Goal: Communication & Community: Answer question/provide support

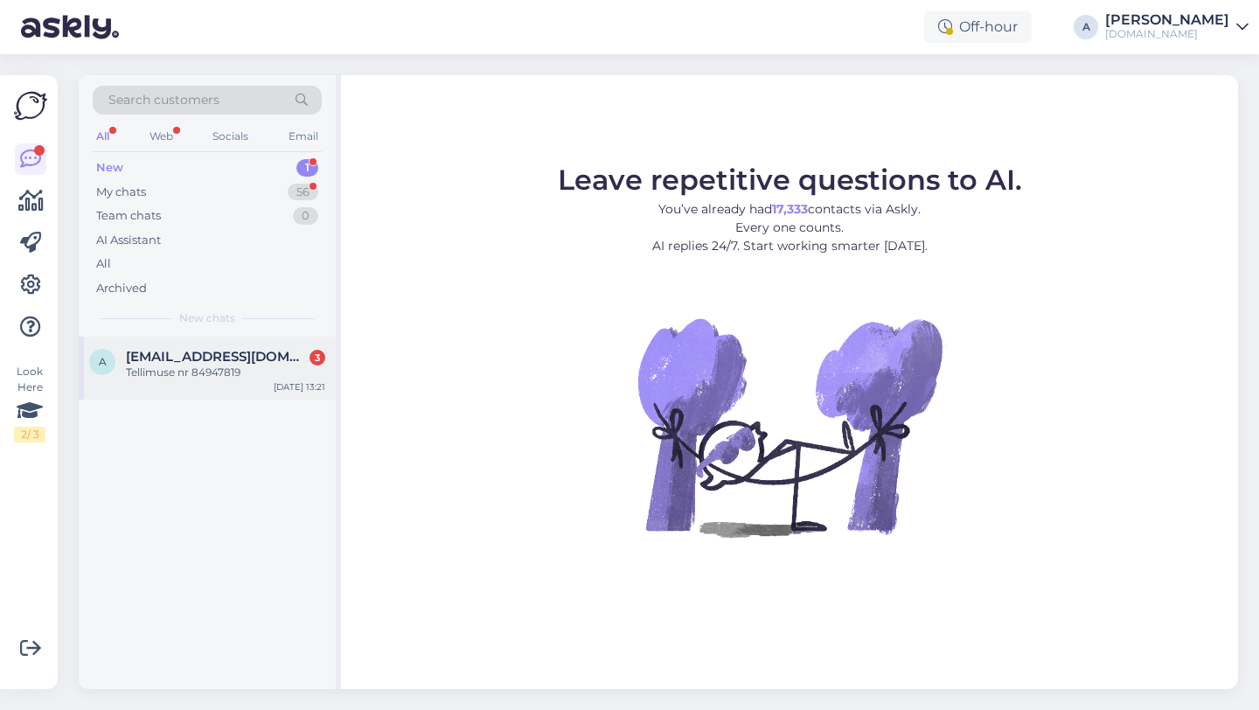
click at [220, 366] on div "Tellimuse nr 84947819" at bounding box center [225, 373] width 199 height 16
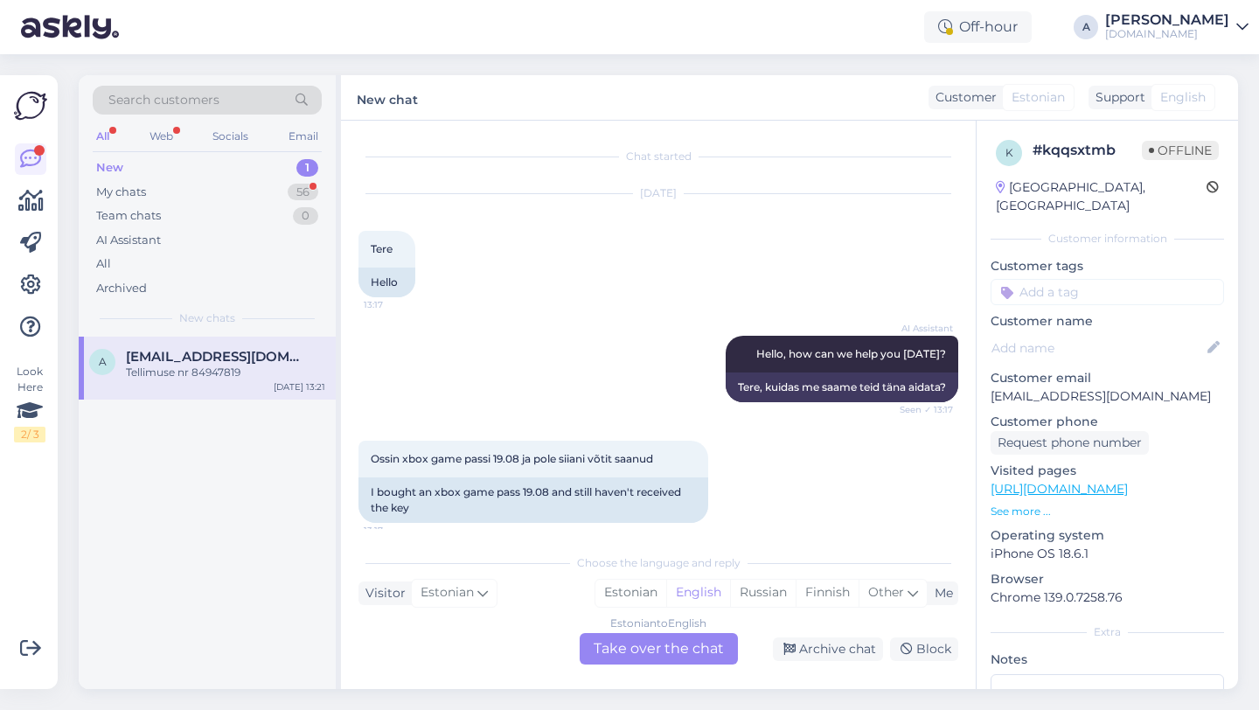
scroll to position [722, 0]
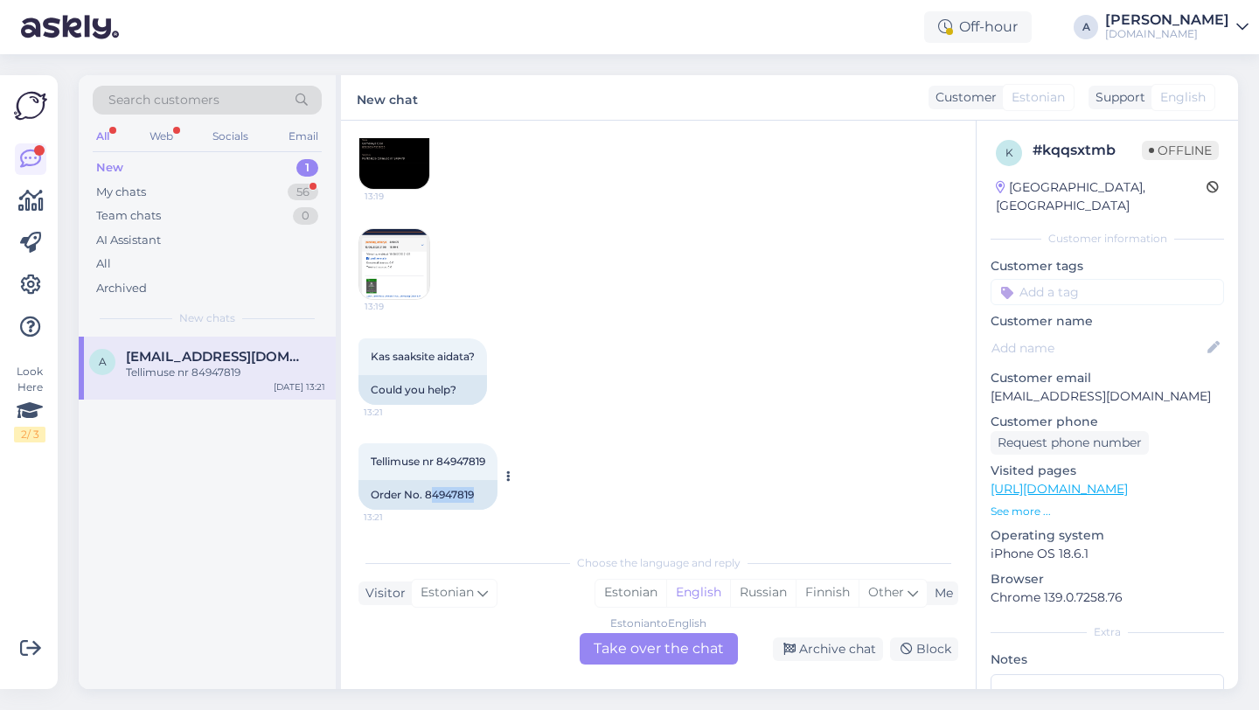
drag, startPoint x: 476, startPoint y: 492, endPoint x: 429, endPoint y: 494, distance: 47.3
click at [429, 494] on div "Order No. 84947819" at bounding box center [428, 495] width 139 height 30
copy div "4947819"
click at [475, 499] on div "Order No. 84947819" at bounding box center [428, 495] width 139 height 30
click at [391, 285] on img at bounding box center [394, 264] width 70 height 70
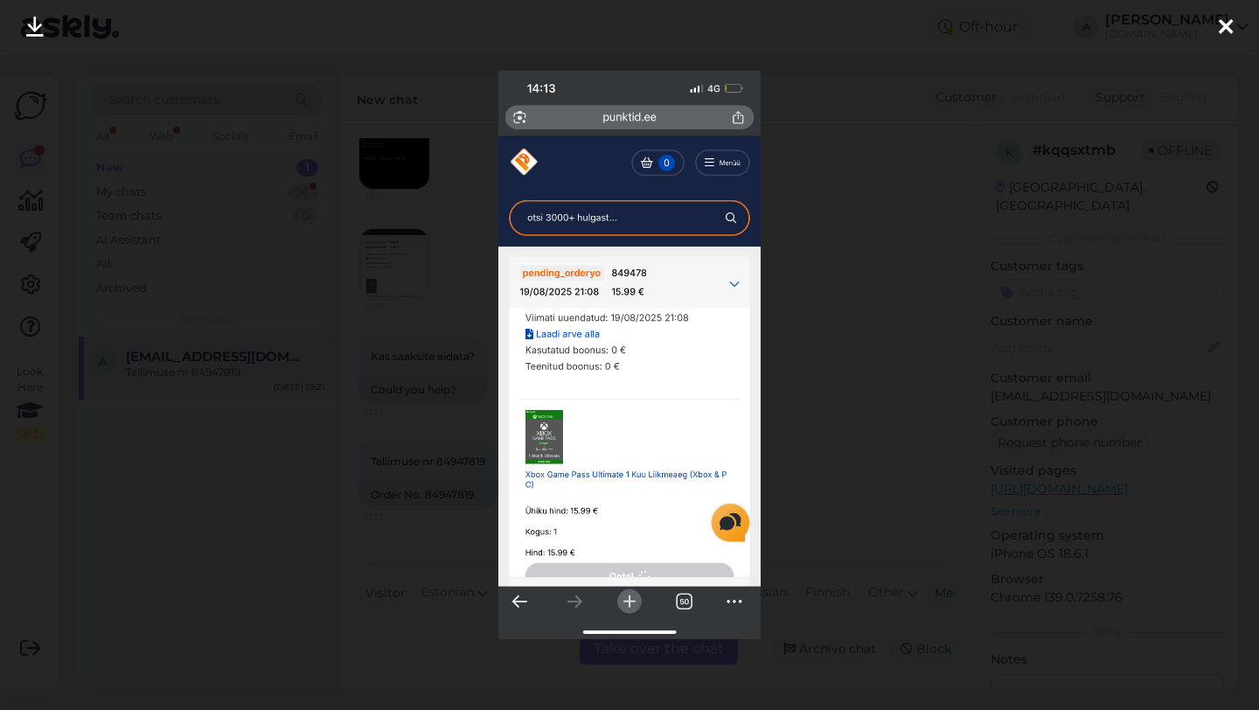
click at [1236, 24] on div at bounding box center [1226, 27] width 35 height 55
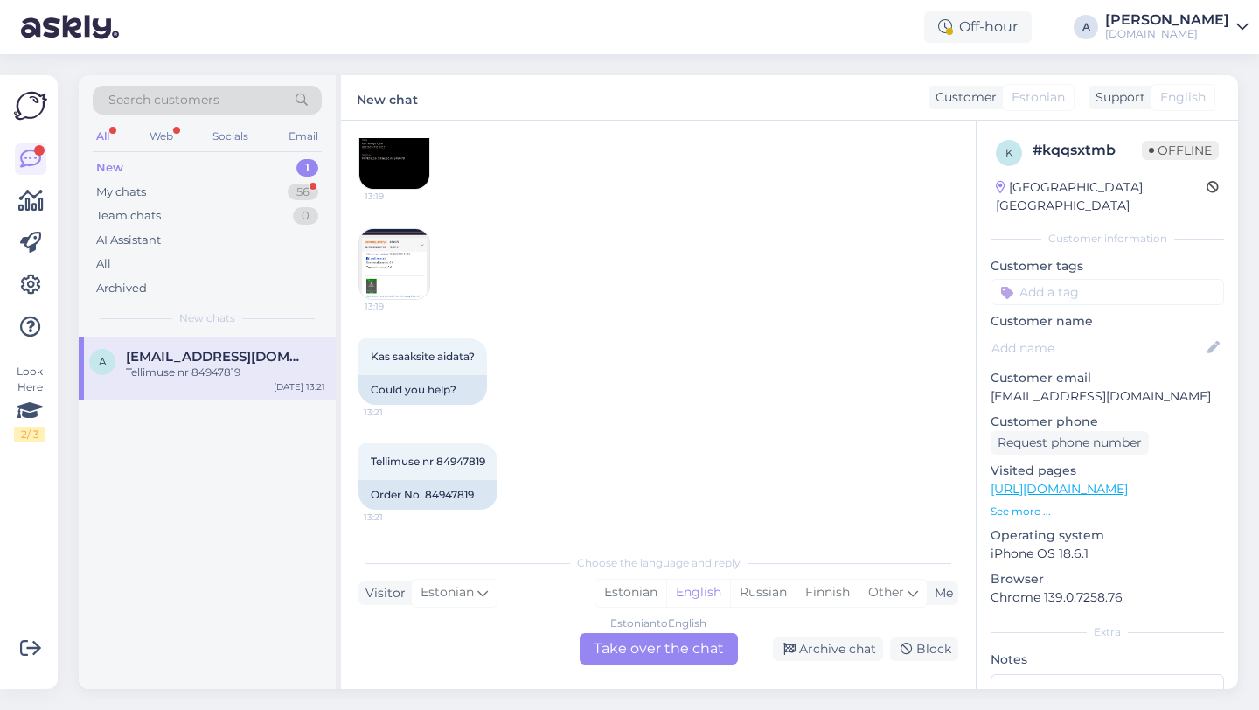
click at [694, 645] on div "Estonian to English Take over the chat" at bounding box center [659, 648] width 158 height 31
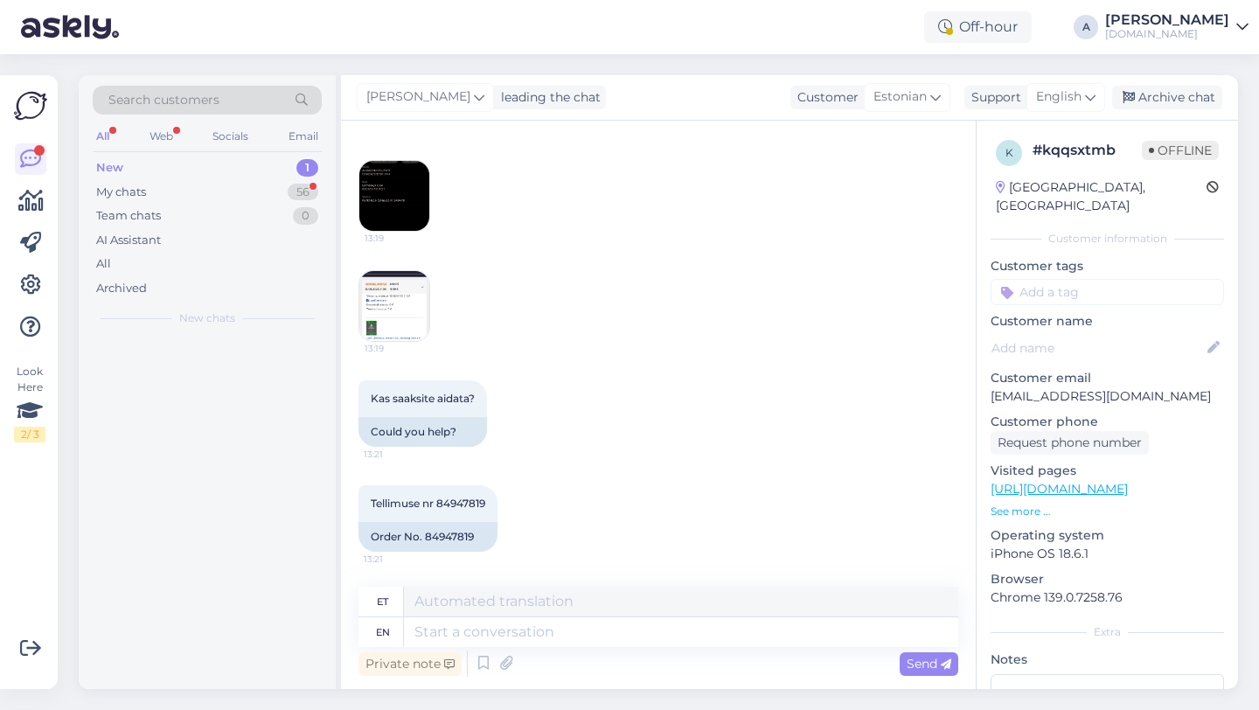
scroll to position [680, 0]
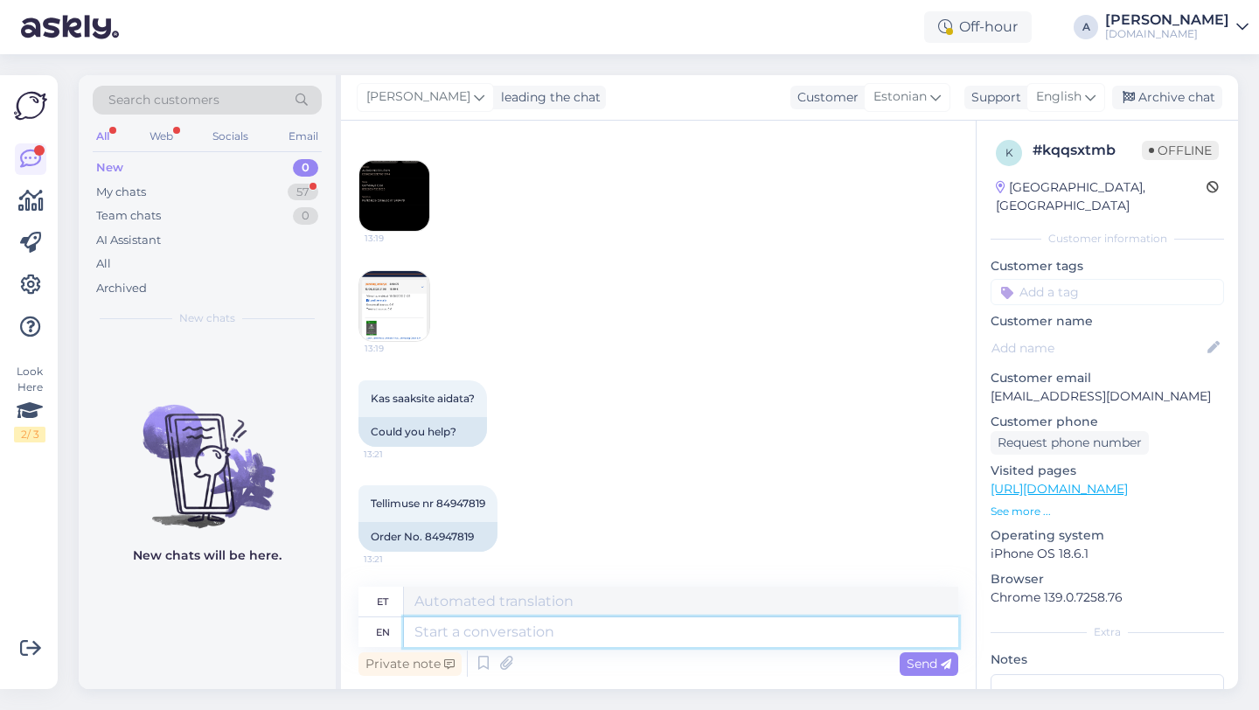
click at [610, 638] on textarea at bounding box center [681, 632] width 555 height 30
type textarea "Hey th"
type textarea "Hei"
type textarea "Hey there!"
type textarea "Tere!"
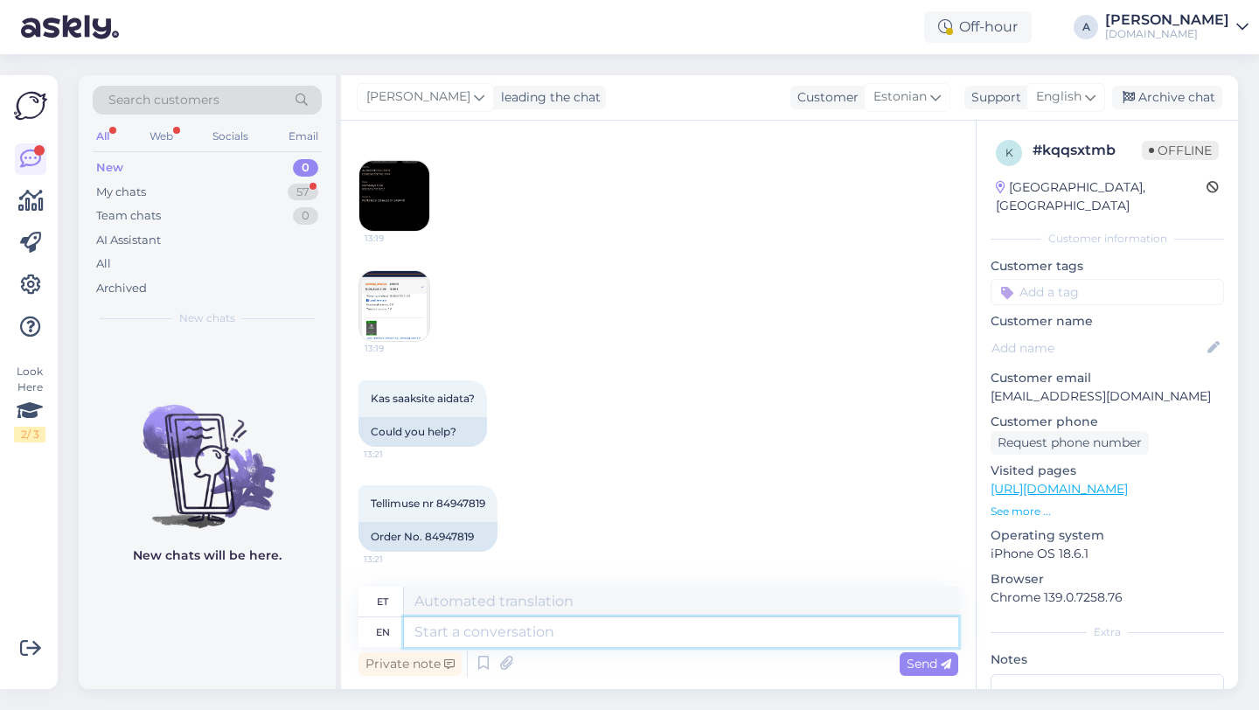
scroll to position [785, 0]
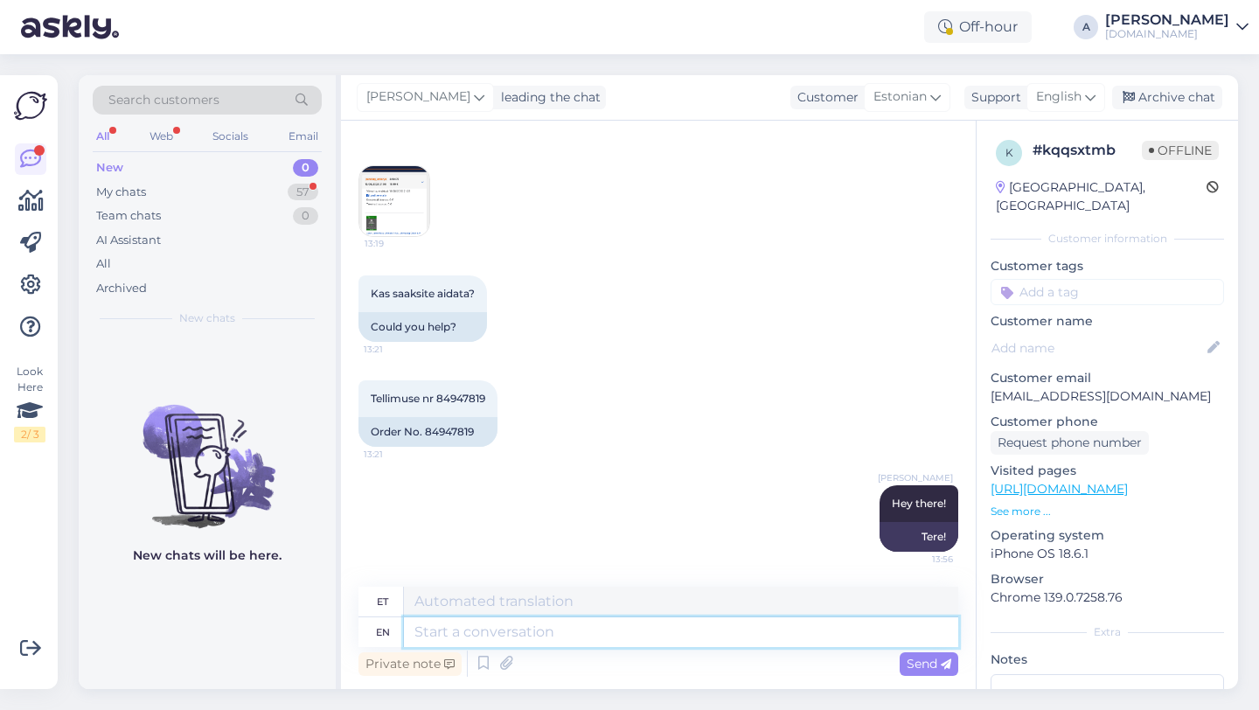
paste textarea "Currently, orders are taking longer than expected to be fulfilled. Your order w…"
type textarea "Currently, orders are taking longer than expected to be fulfilled. Your order w…"
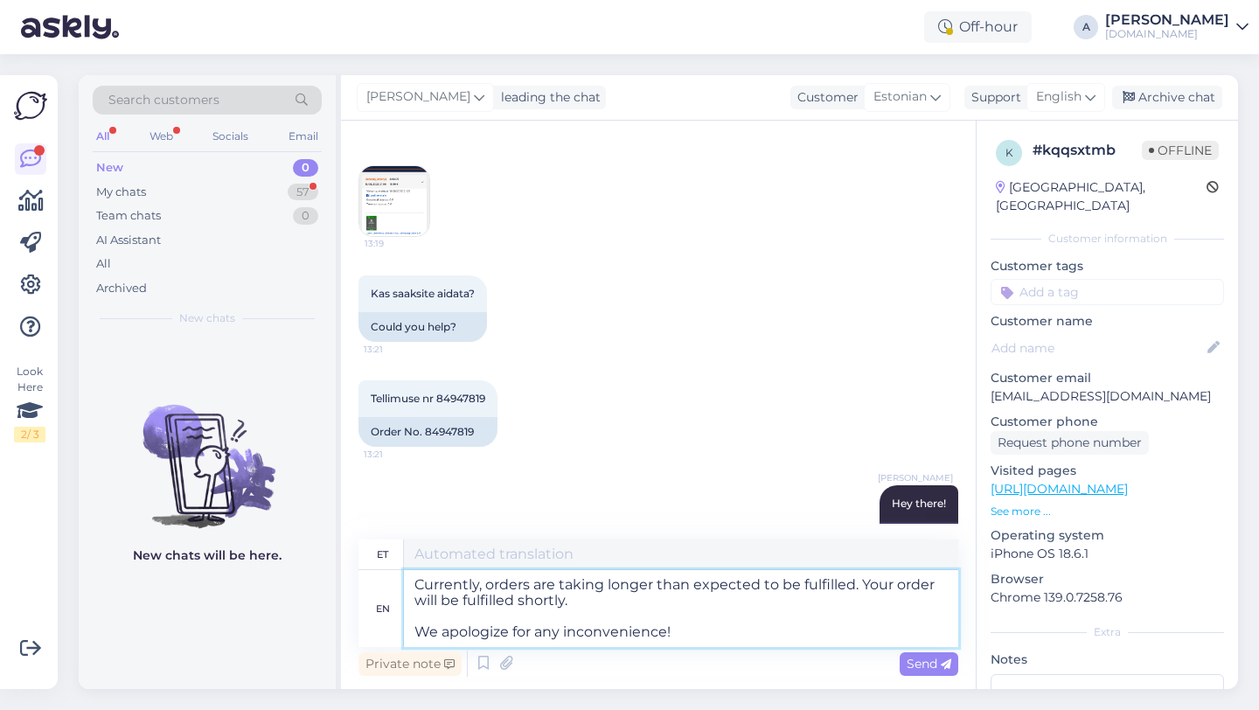
type textarea "Praegu võtab tellimuste täitmine oodatust kauem aega. Teie tellimus täidetakse …"
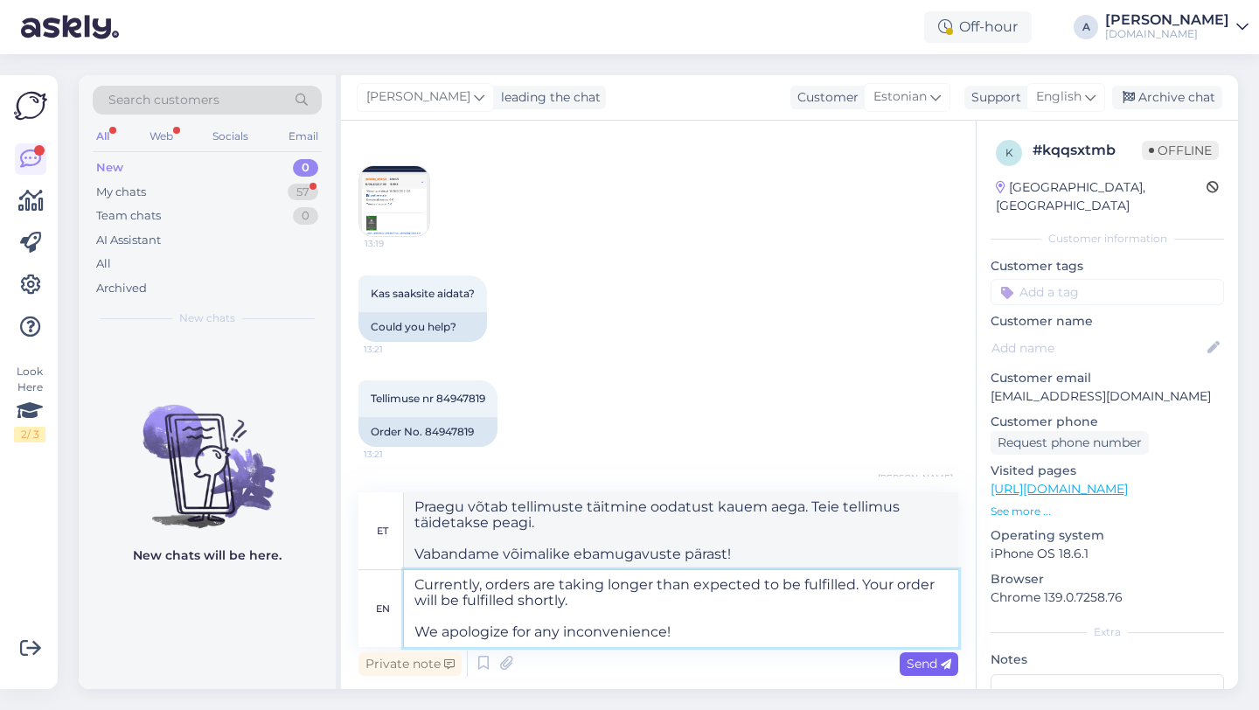
type textarea "Currently, orders are taking longer than expected to be fulfilled. Your order w…"
click at [938, 666] on span "Send" at bounding box center [929, 664] width 45 height 16
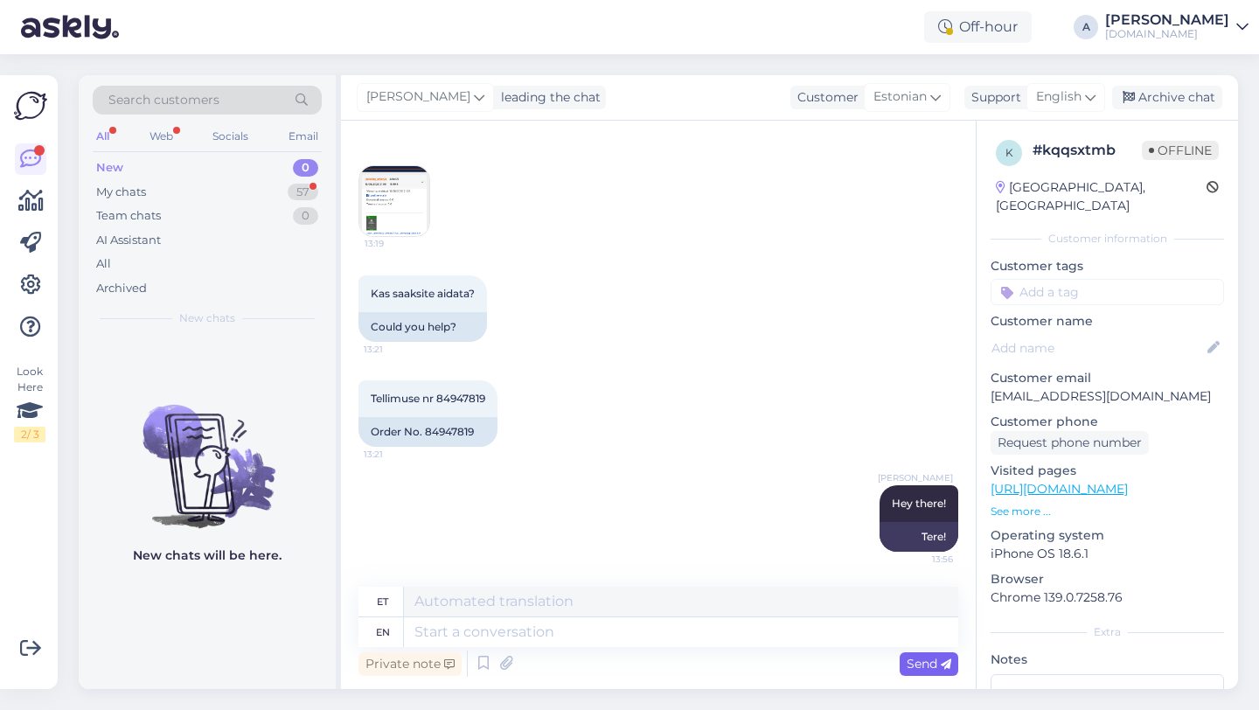
scroll to position [984, 0]
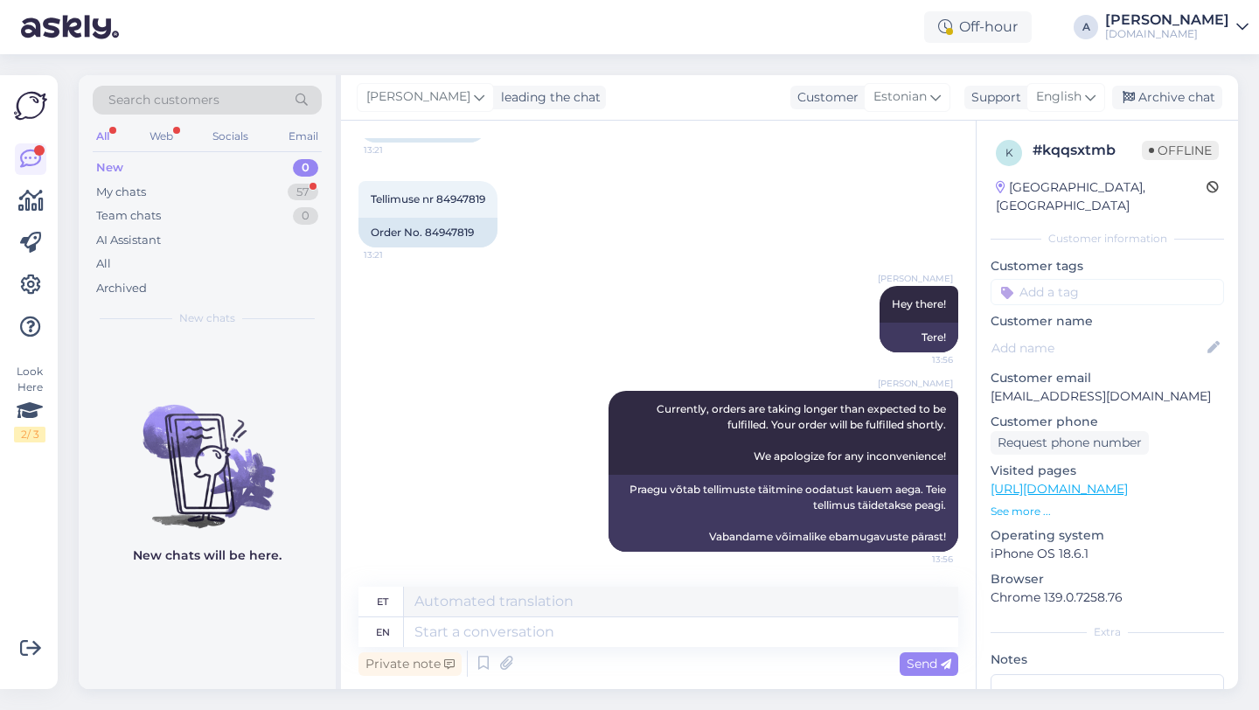
click at [1071, 279] on input at bounding box center [1108, 292] width 234 height 26
type input "orde"
click at [1112, 333] on span "Order_delay" at bounding box center [1108, 338] width 64 height 10
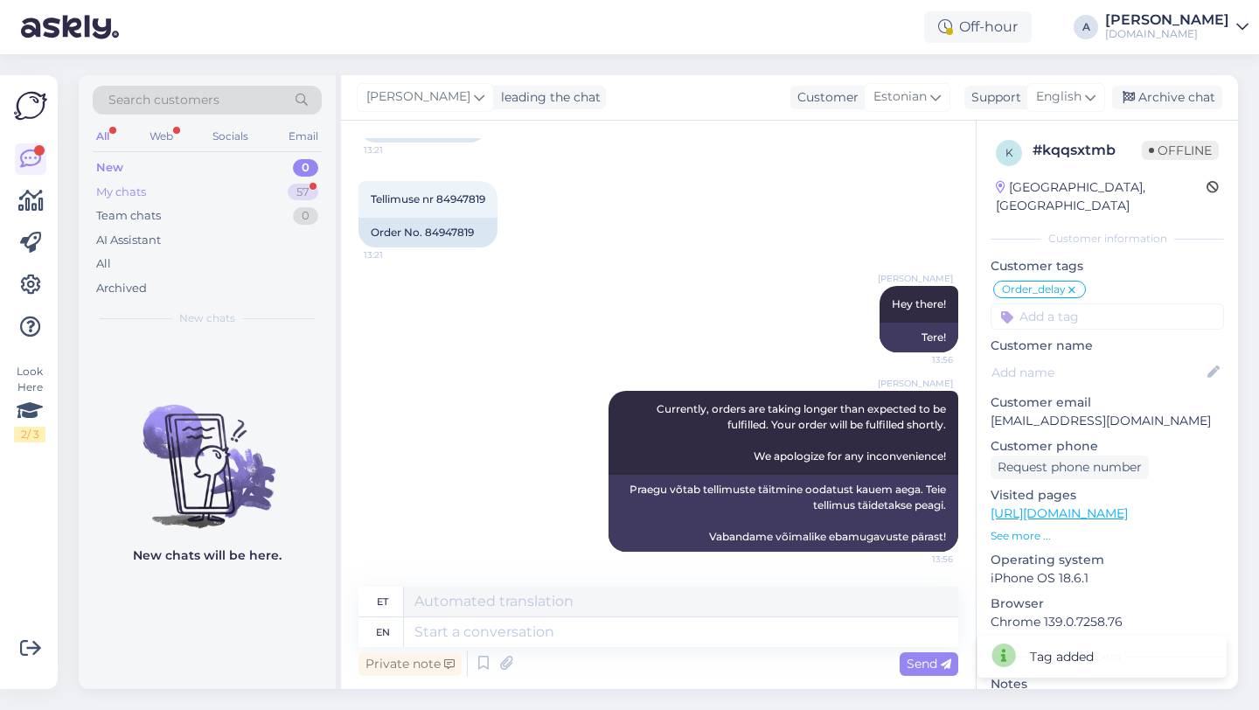
click at [250, 190] on div "My chats 57" at bounding box center [207, 192] width 229 height 24
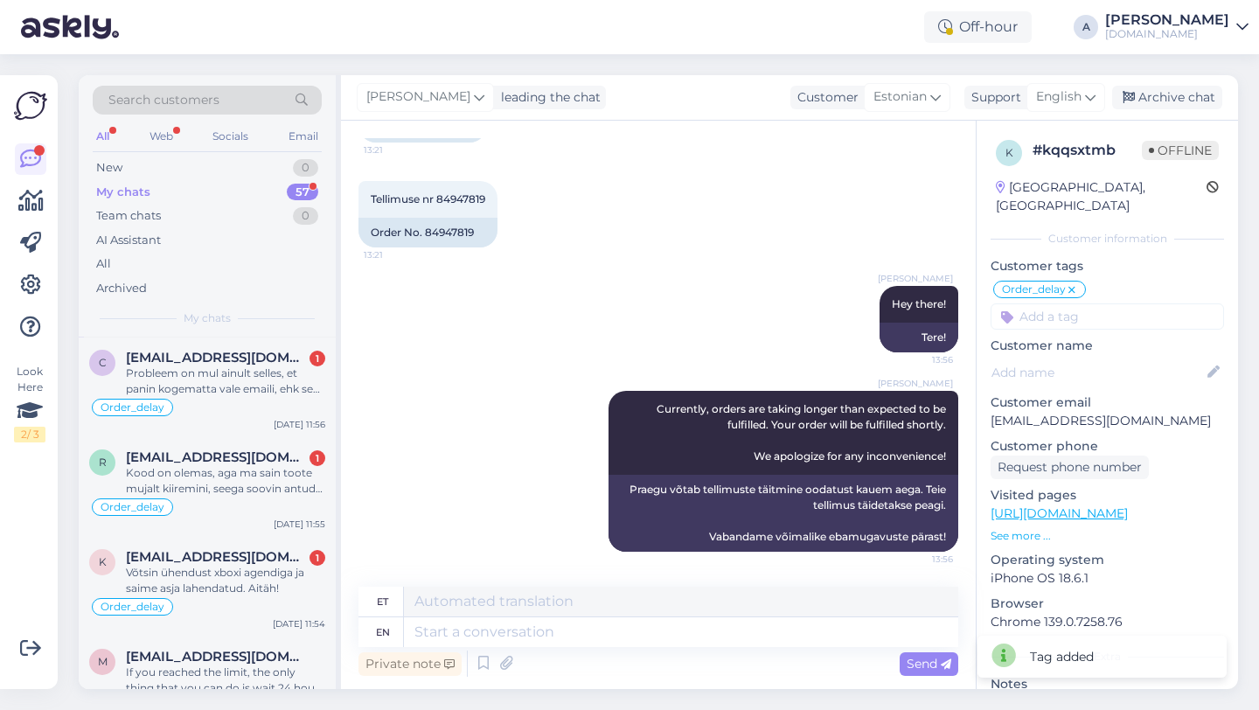
scroll to position [181, 0]
click at [203, 572] on div "Võtsin ühendust xboxi agendiga ja saime asja lahendatud. Aitäh!" at bounding box center [225, 582] width 199 height 31
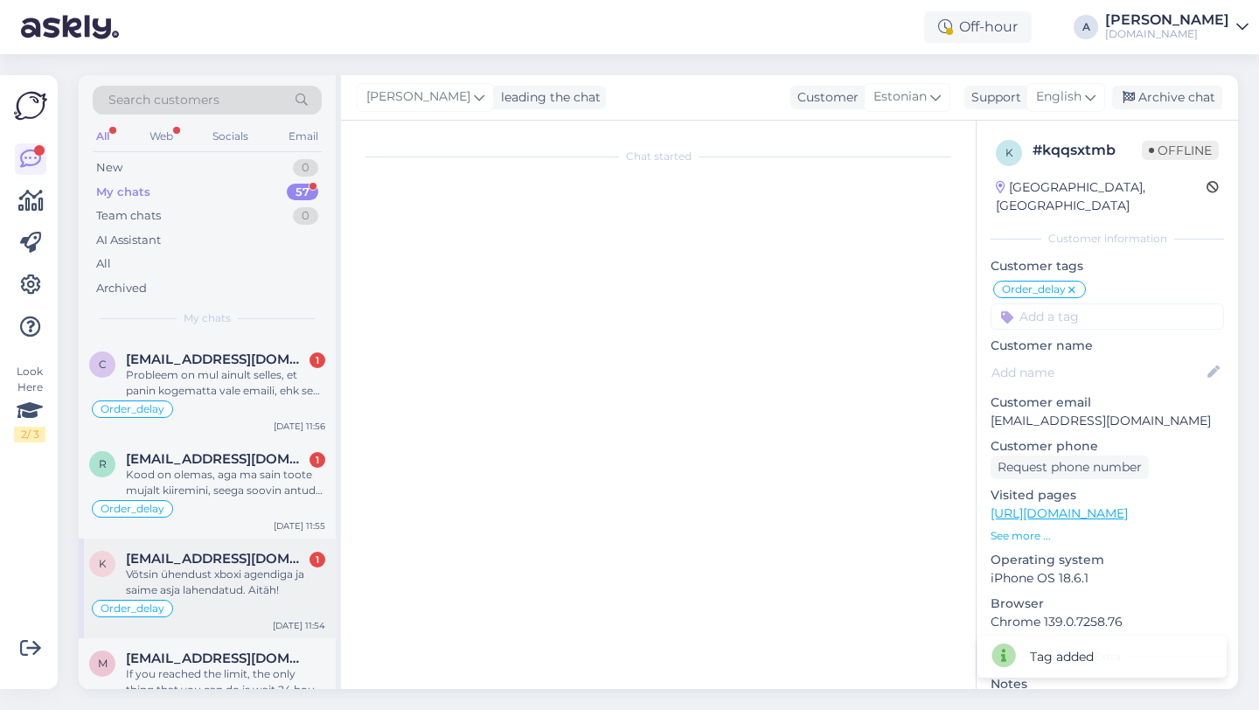
scroll to position [1750, 0]
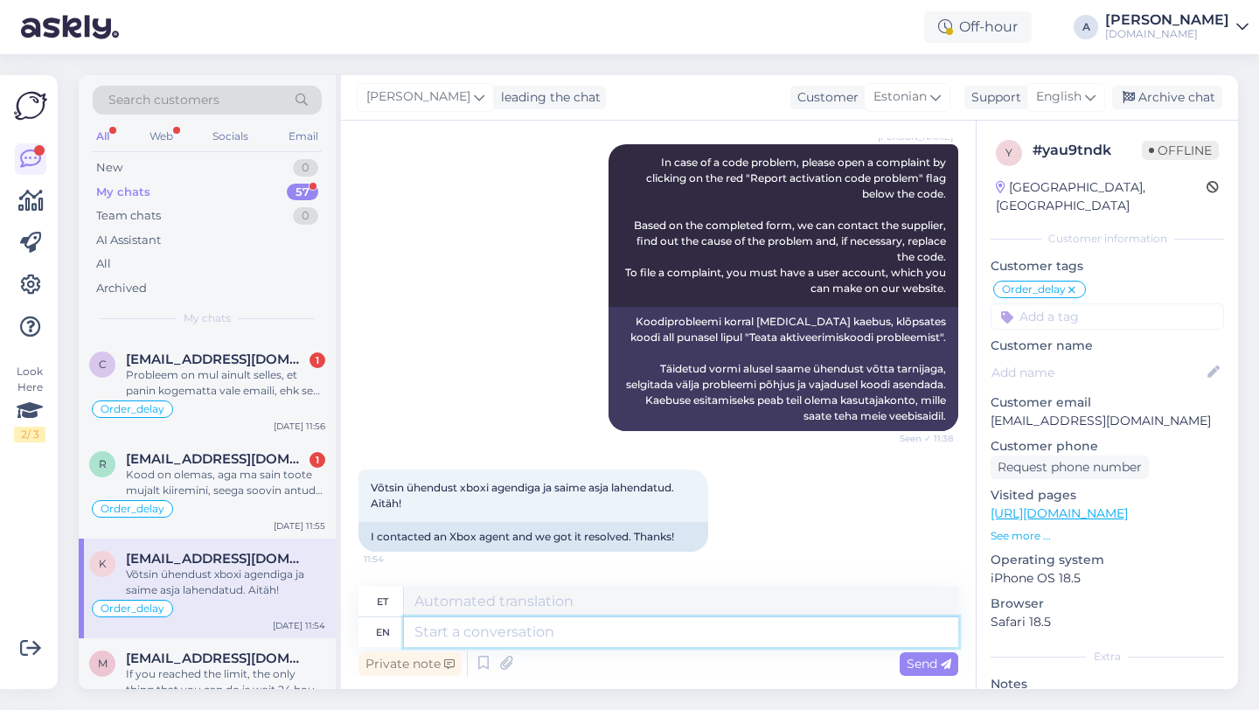
click at [543, 626] on textarea at bounding box center [681, 632] width 555 height 30
type textarea "Y"
type textarea "Jah"
type textarea "You're"
type textarea "Sa oled"
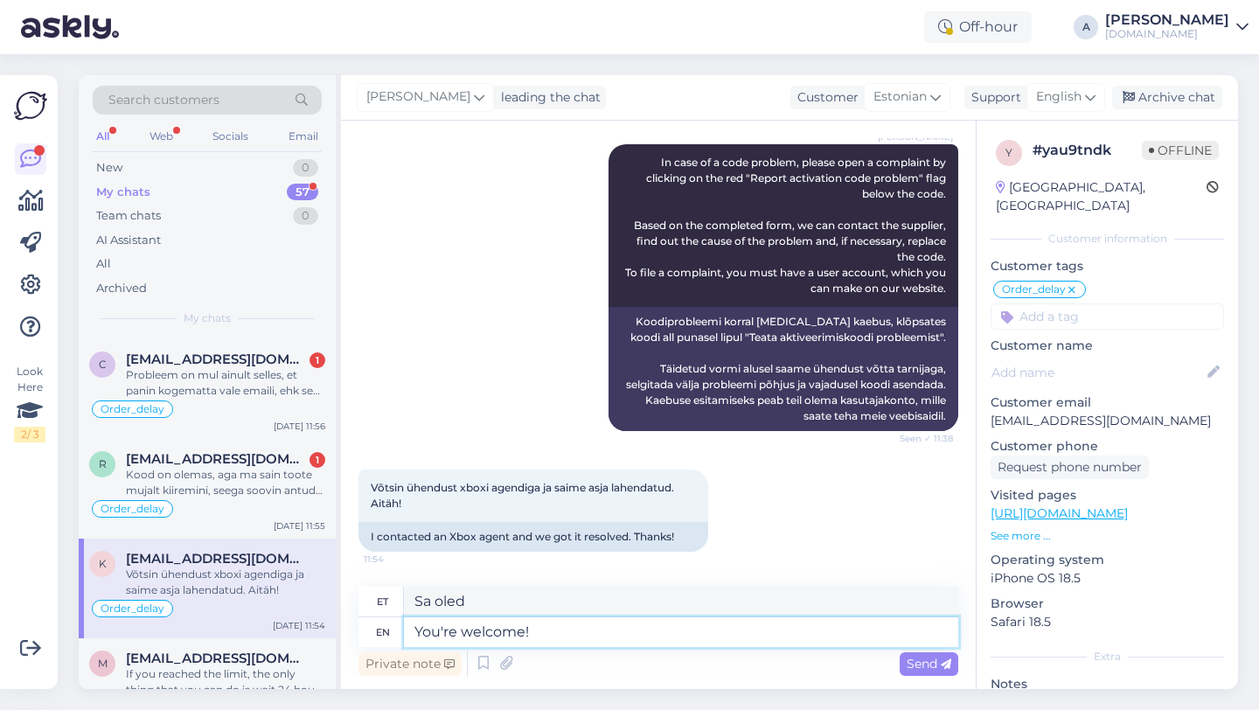
type textarea "You're welcome!"
type textarea "Pole tänu väärt!"
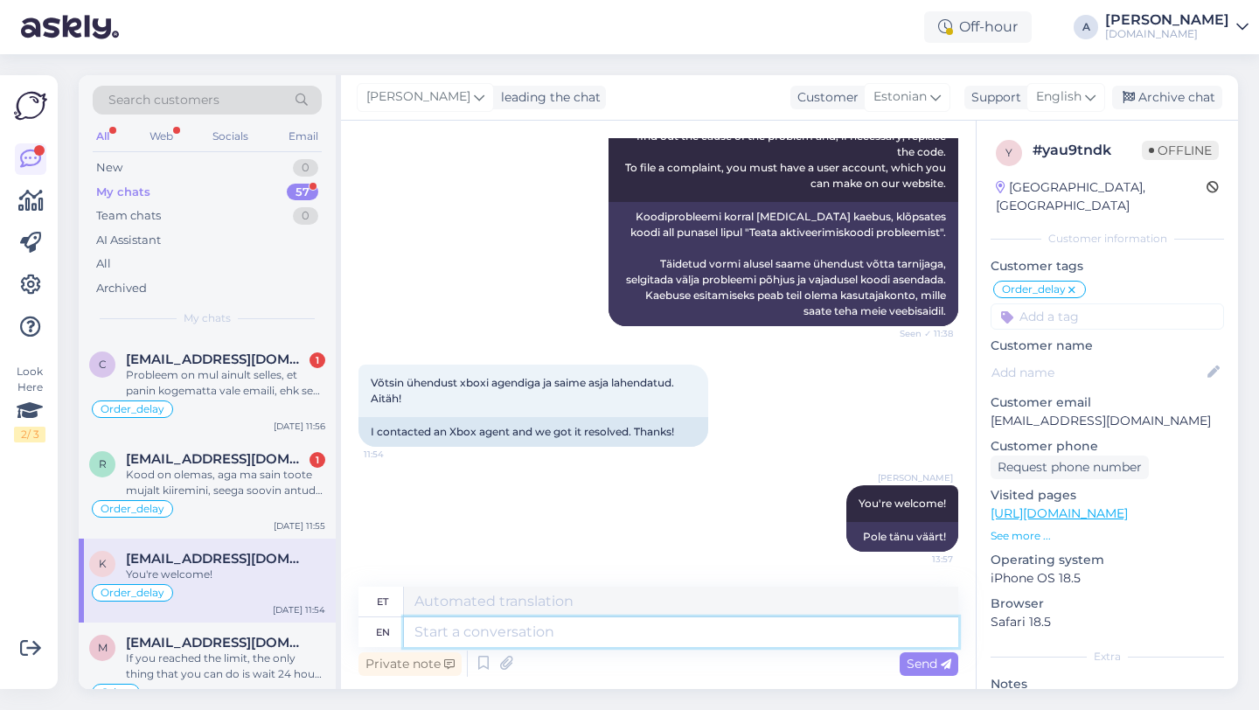
paste textarea "If you need further help, don't hesitate to contact us again. Have a great day!"
type textarea "If you need further help, don't hesitate to contact us again. Have a great day!"
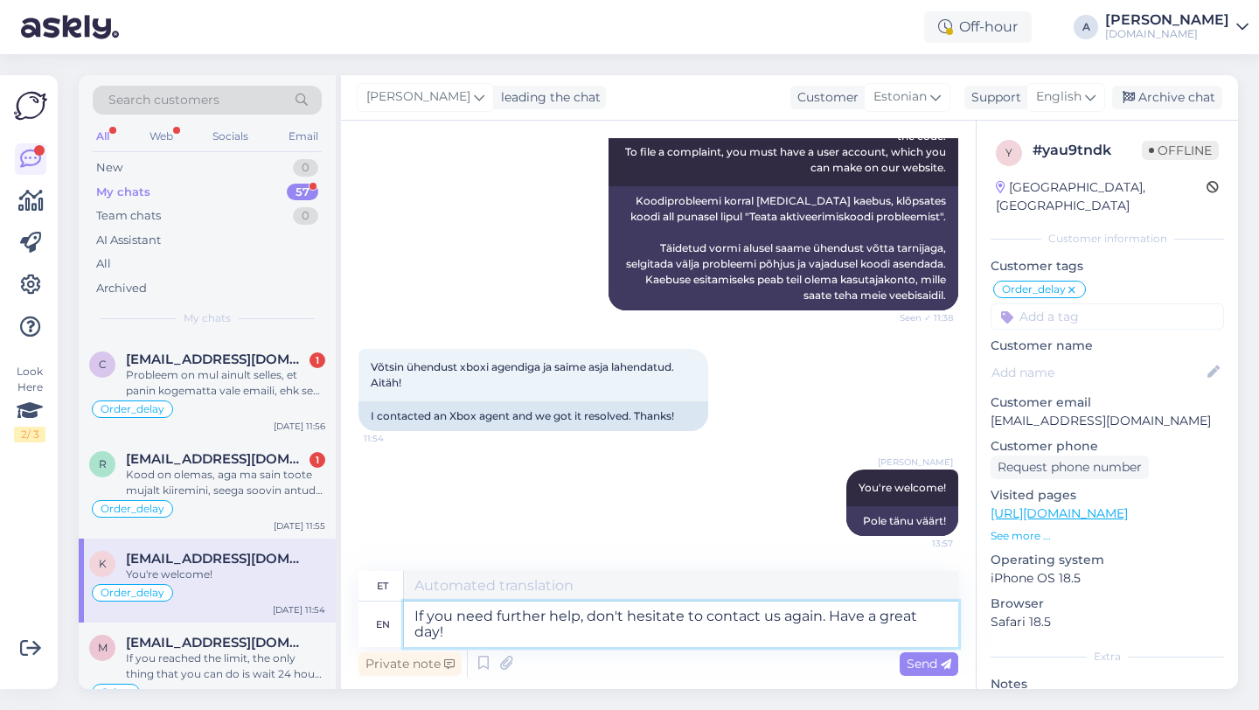
type textarea "Kui vajate täiendavat abi, võtke meiega uuesti ühendust. Ilusat päeva!"
click at [419, 611] on textarea "If you need further help, don't hesitate to contact us again. Have a great day!" at bounding box center [681, 624] width 555 height 45
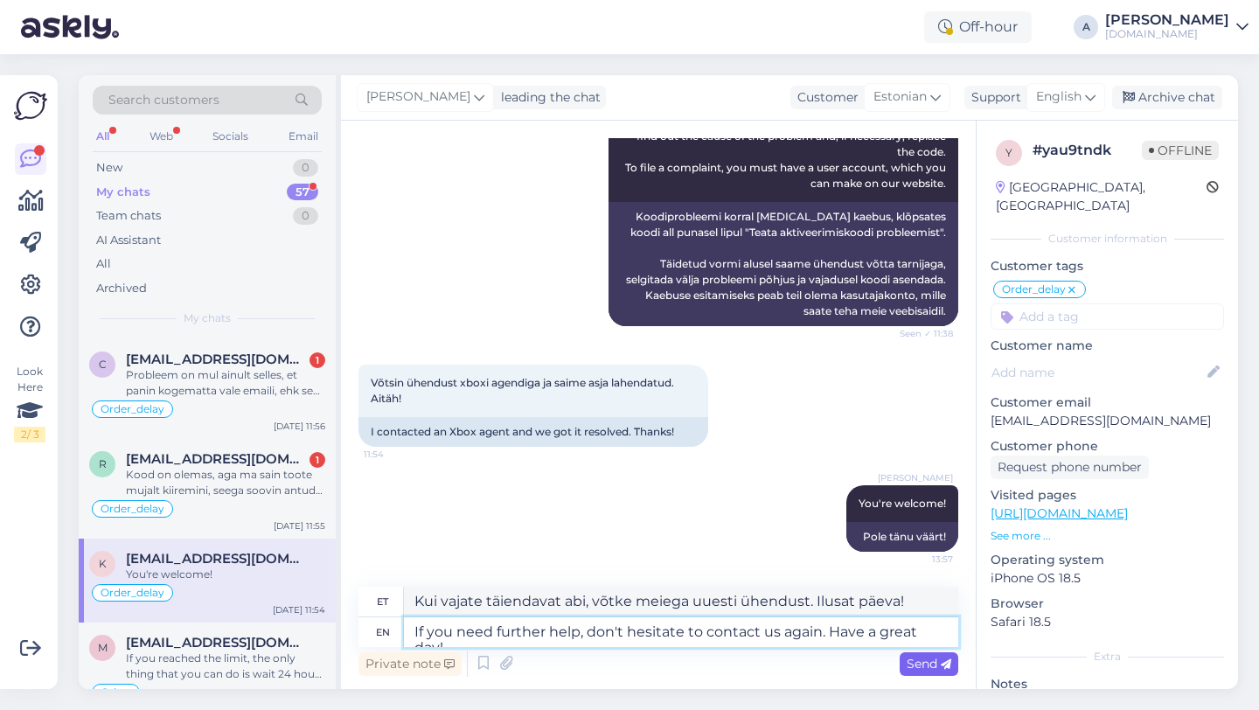
type textarea "If you need further help, don't hesitate to contact us again. Have a great day!"
click at [924, 658] on span "Send" at bounding box center [929, 664] width 45 height 16
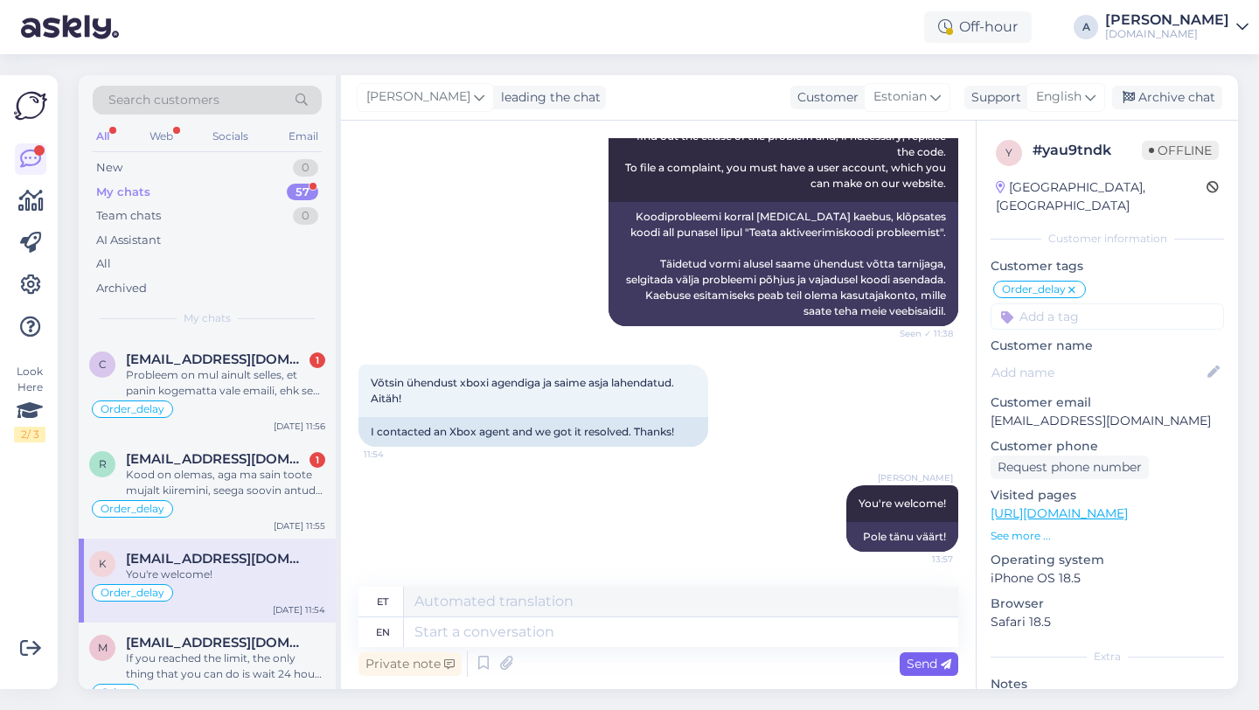
scroll to position [1992, 0]
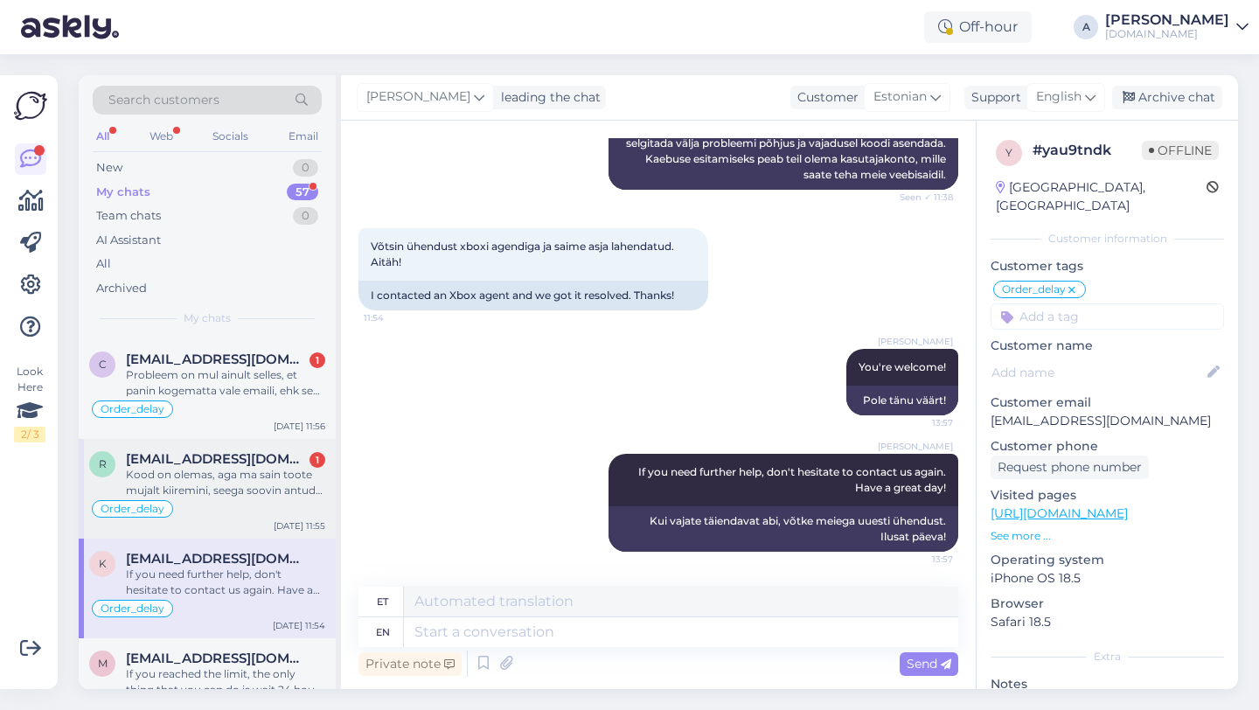
click at [209, 472] on div "Kood on olemas, aga ma sain toote mujalt kiiremini, seega soovin antud tellimus…" at bounding box center [225, 482] width 199 height 31
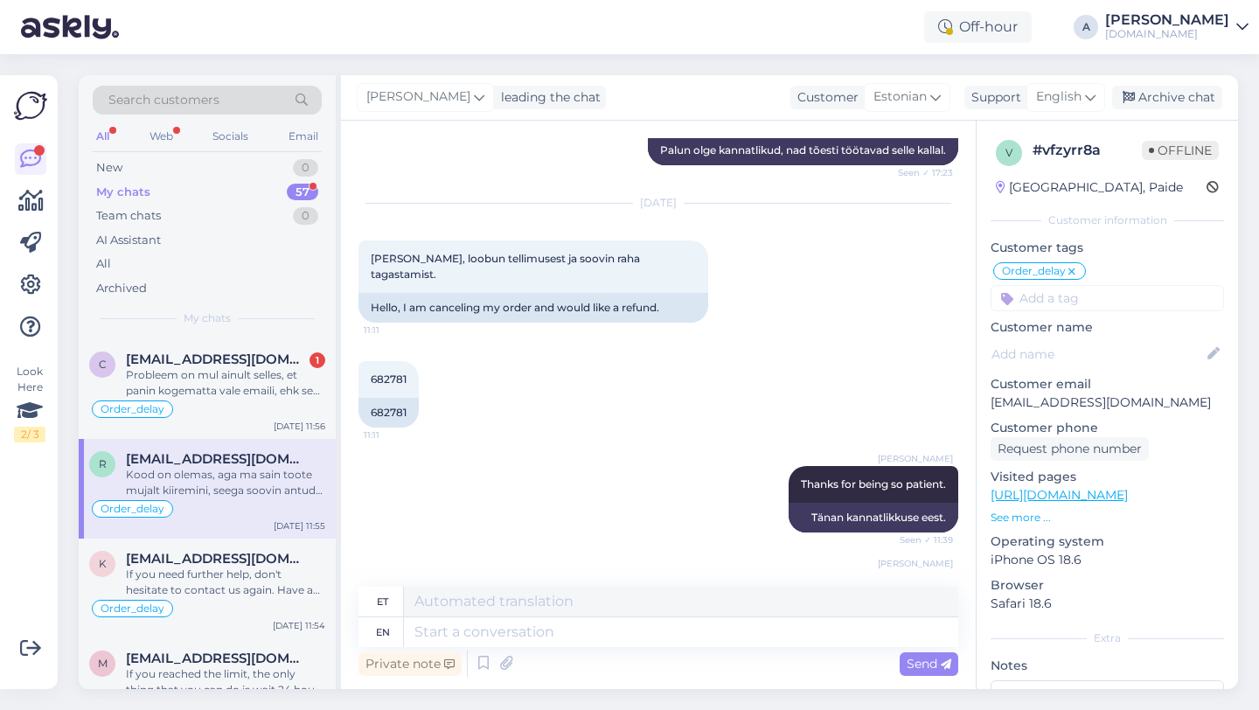
scroll to position [2123, 0]
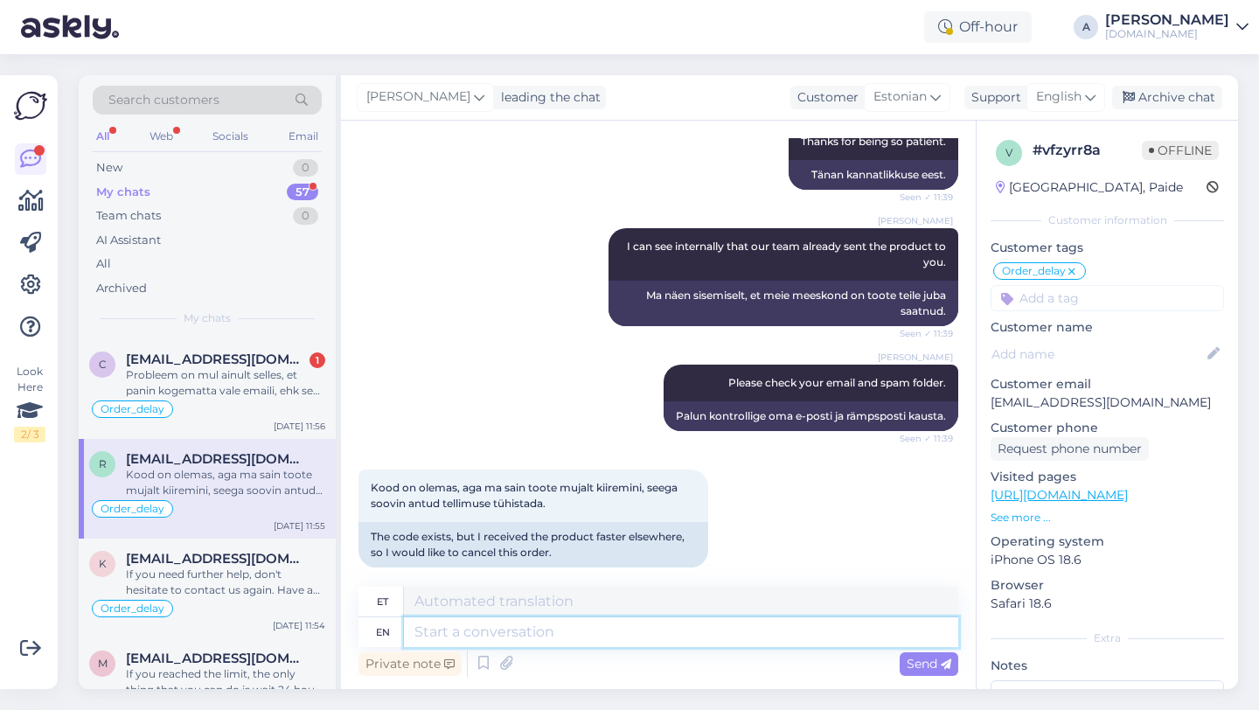
click at [563, 636] on textarea at bounding box center [681, 632] width 555 height 30
type textarea "I"
type textarea "[PERSON_NAME]"
type textarea "I will sha"
type textarea "Ma teen seda"
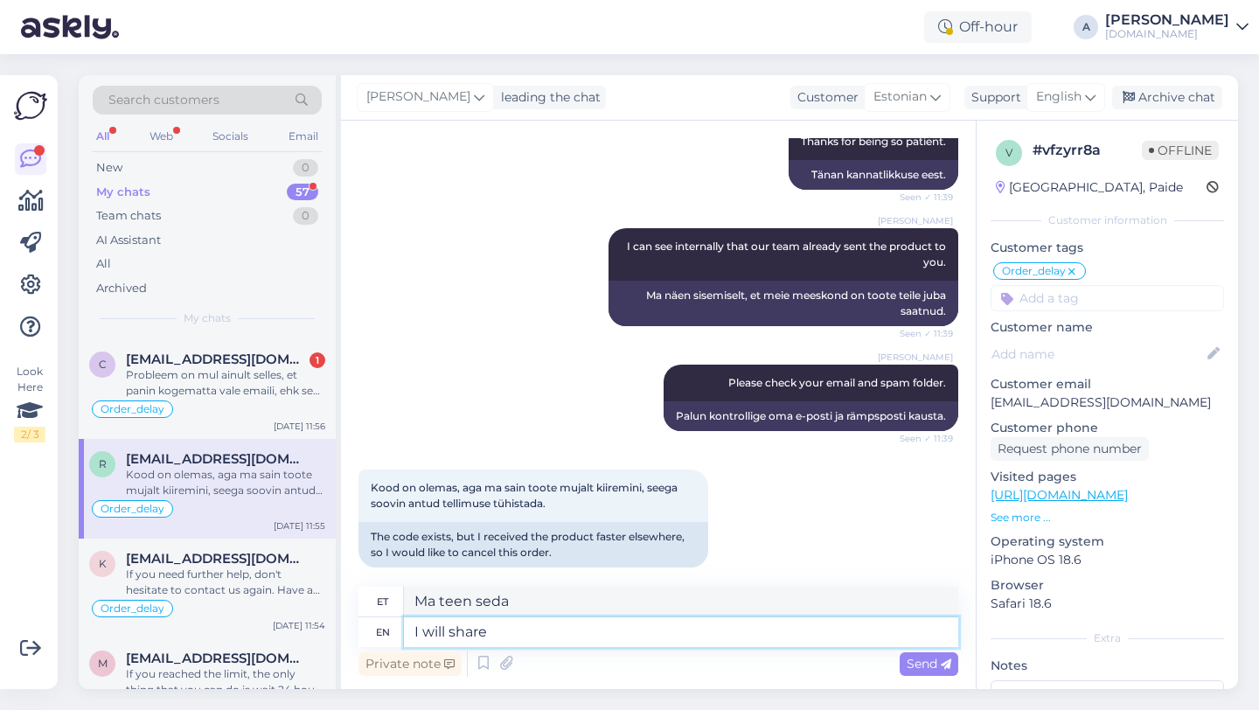
type textarea "I will share"
type textarea "Ma jagan"
type textarea "I will share your ca"
type textarea "Ma jagan sinu"
type textarea "I will share your case w"
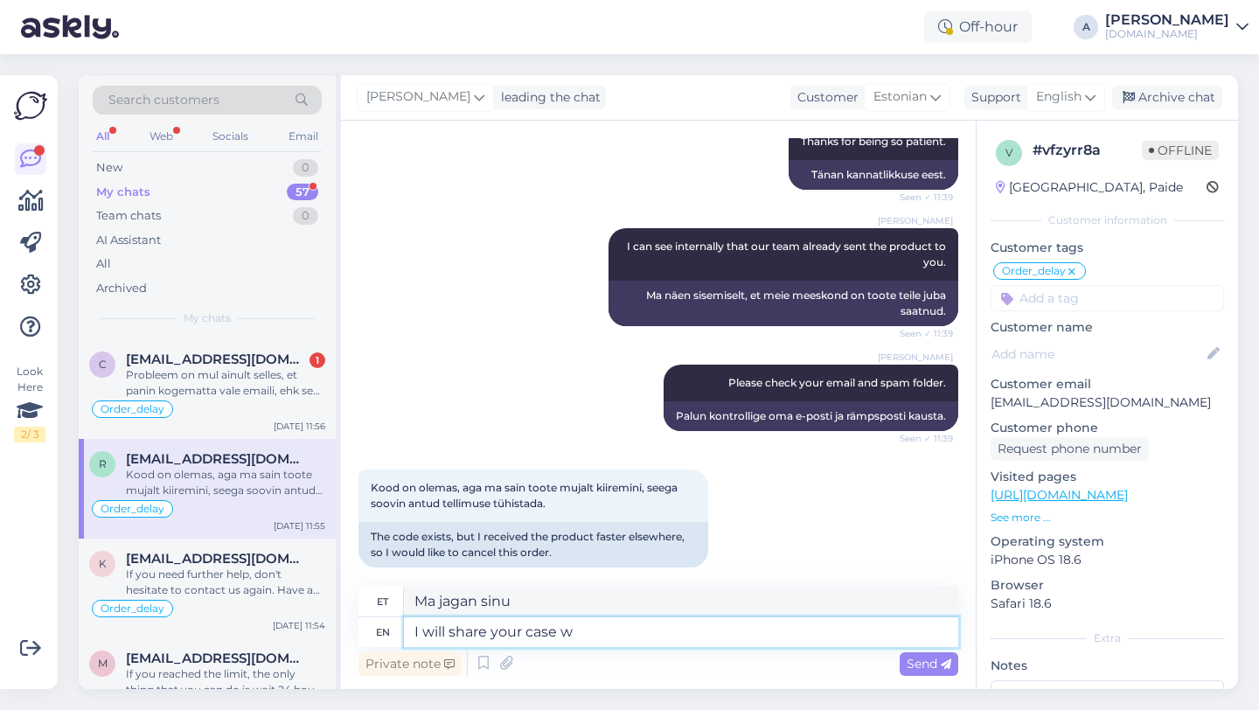
type textarea "Ma jagan teie juhtumit"
type textarea "I will share your case with our i"
type textarea "Jagan teie juhtumit meiega"
type textarea "I will share your case with our internal"
type textarea "Jagan teie juhtumit meie siseosakonnaga"
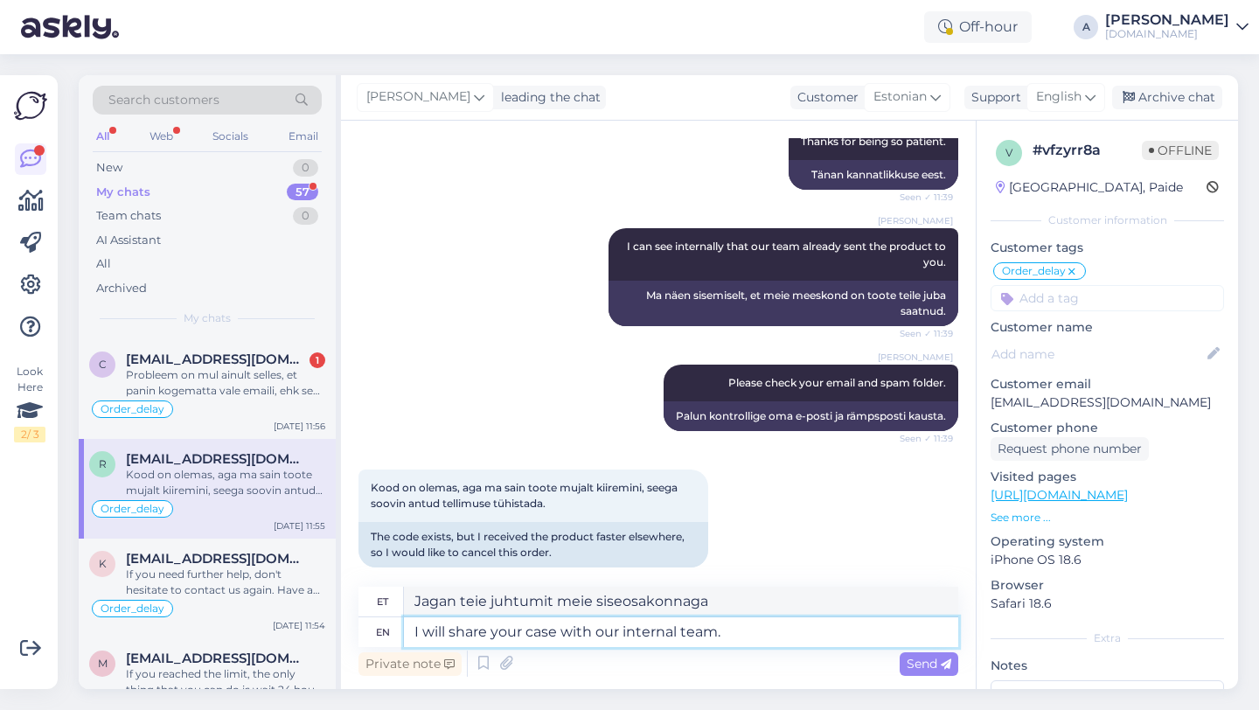
type textarea "I will share your case with our internal team."
type textarea "Jagan teie juhtumit meie sisemise meeskonnaga."
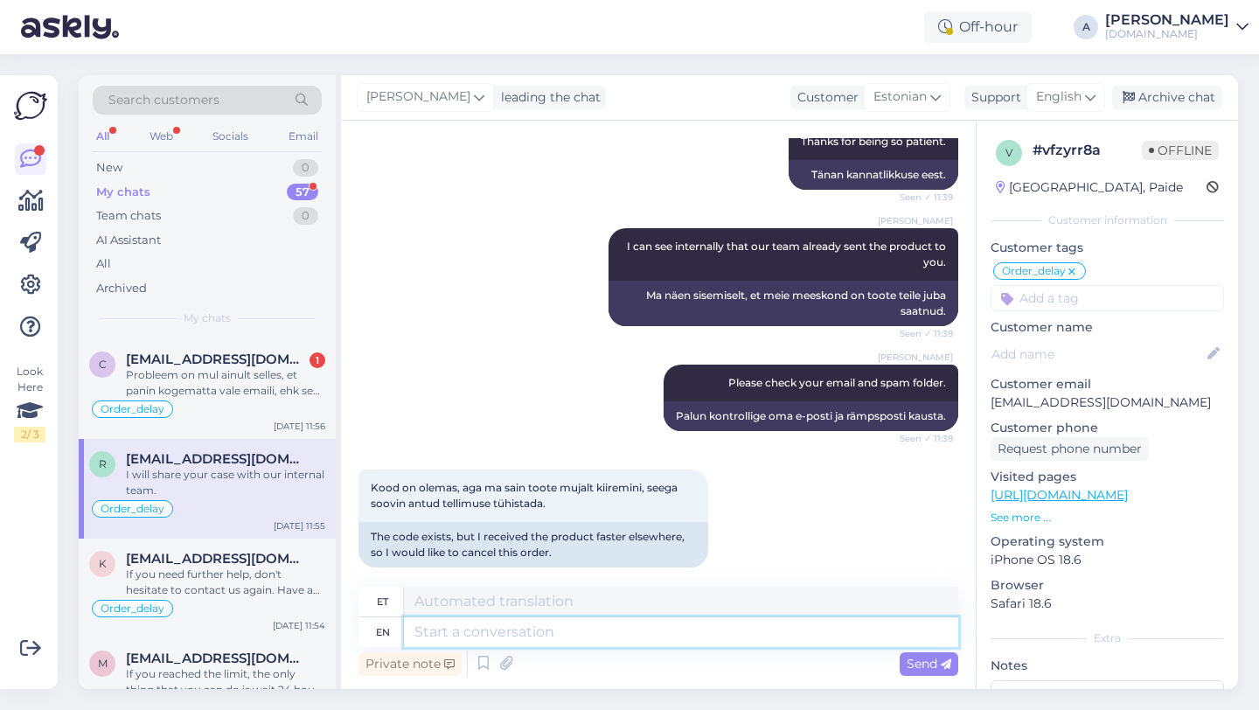
scroll to position [2228, 0]
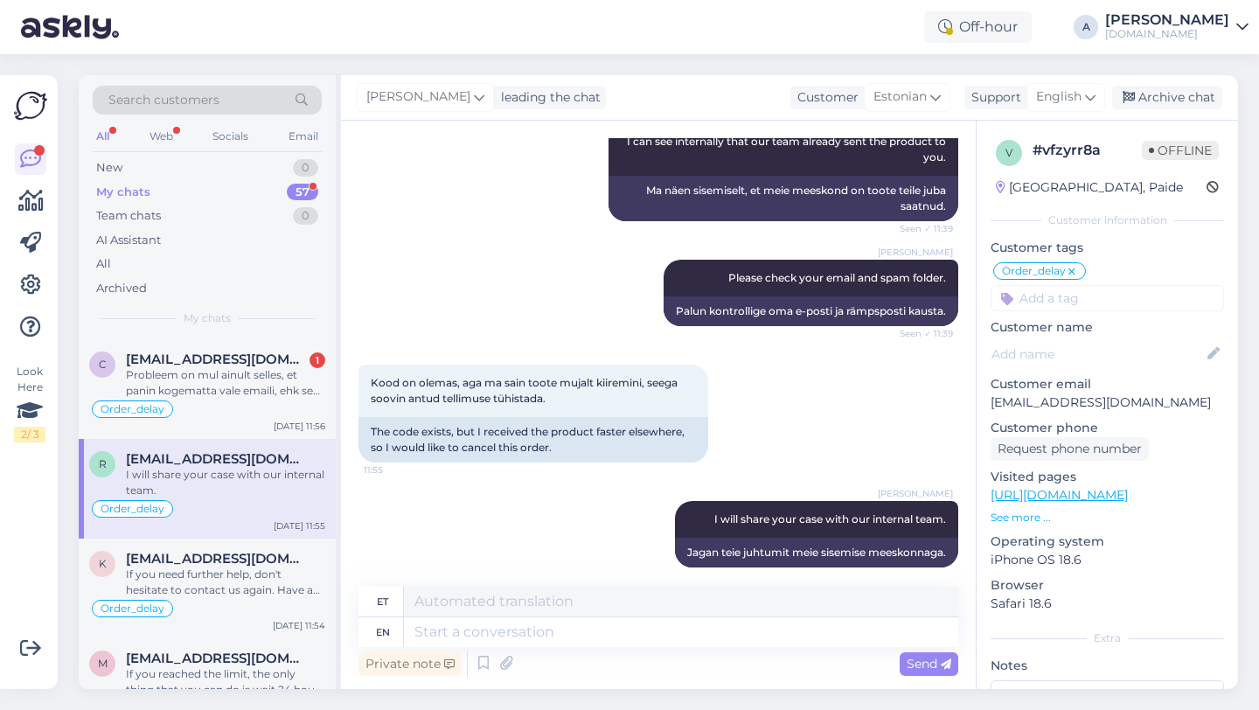
click at [1048, 301] on input at bounding box center [1108, 298] width 234 height 26
type input "re"
click at [1055, 347] on span "Returns" at bounding box center [1046, 344] width 42 height 10
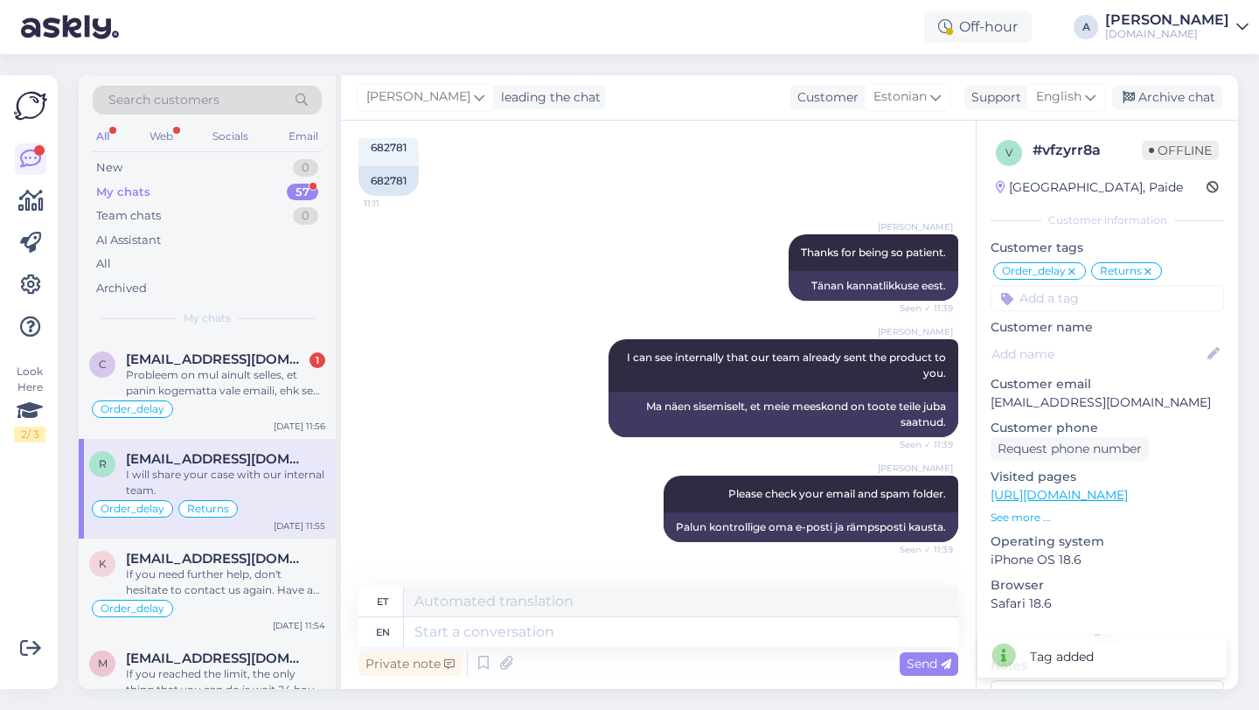
scroll to position [1773, 0]
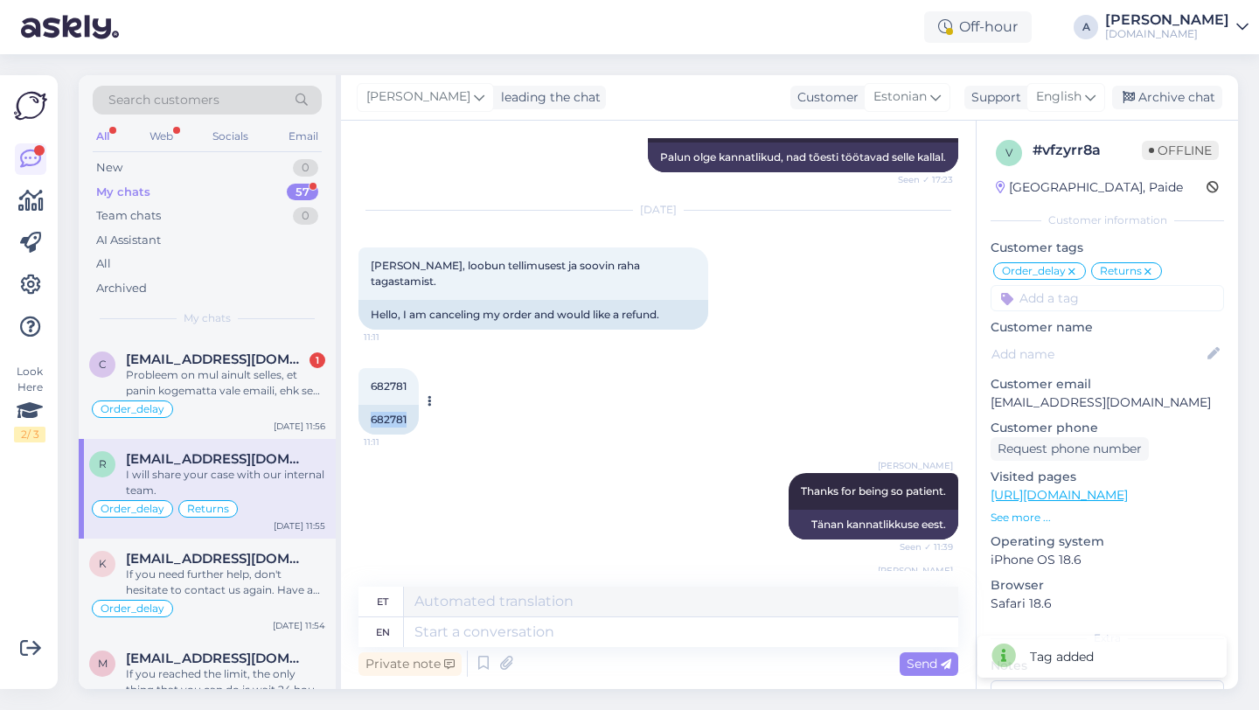
drag, startPoint x: 406, startPoint y: 406, endPoint x: 362, endPoint y: 401, distance: 43.9
click at [362, 405] on div "682781" at bounding box center [389, 420] width 60 height 30
copy div "682781"
drag, startPoint x: 1136, startPoint y: 399, endPoint x: 1023, endPoint y: 400, distance: 112.8
click at [979, 402] on div "v # vfzyrr8a Offline [GEOGRAPHIC_DATA], Paide Customer information Customer tag…" at bounding box center [1108, 492] width 262 height 743
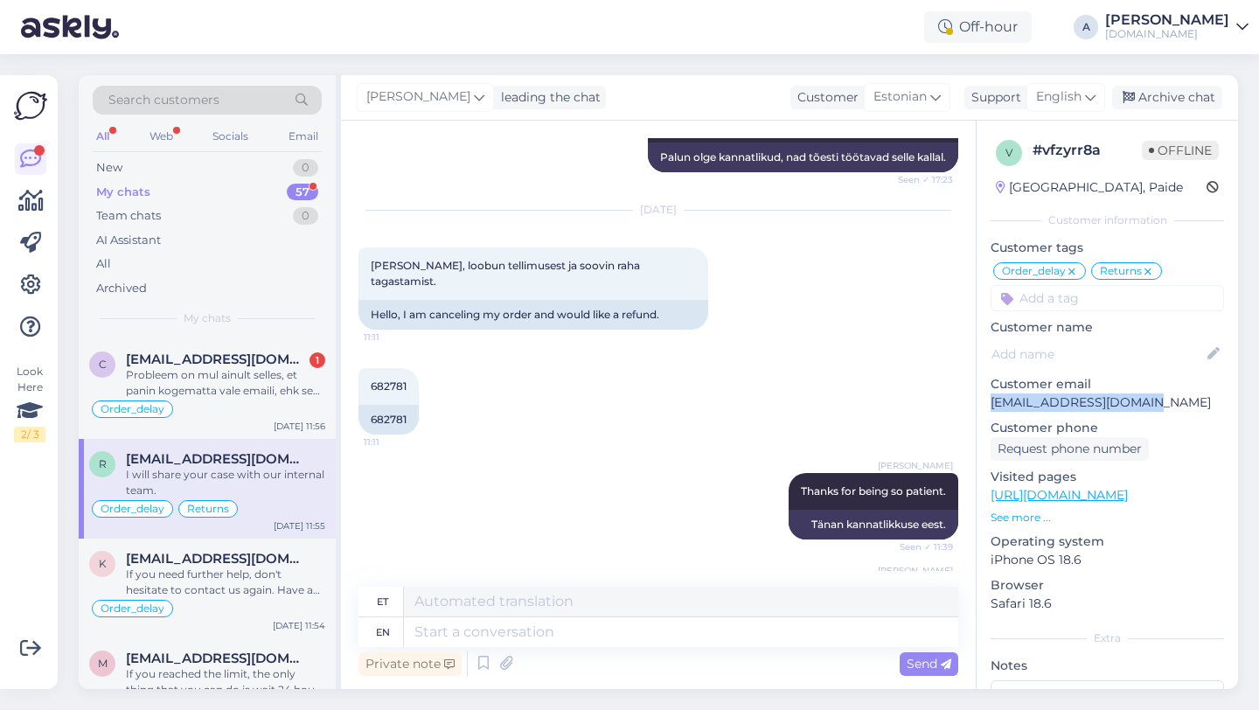
copy p "[EMAIL_ADDRESS][DOMAIN_NAME]"
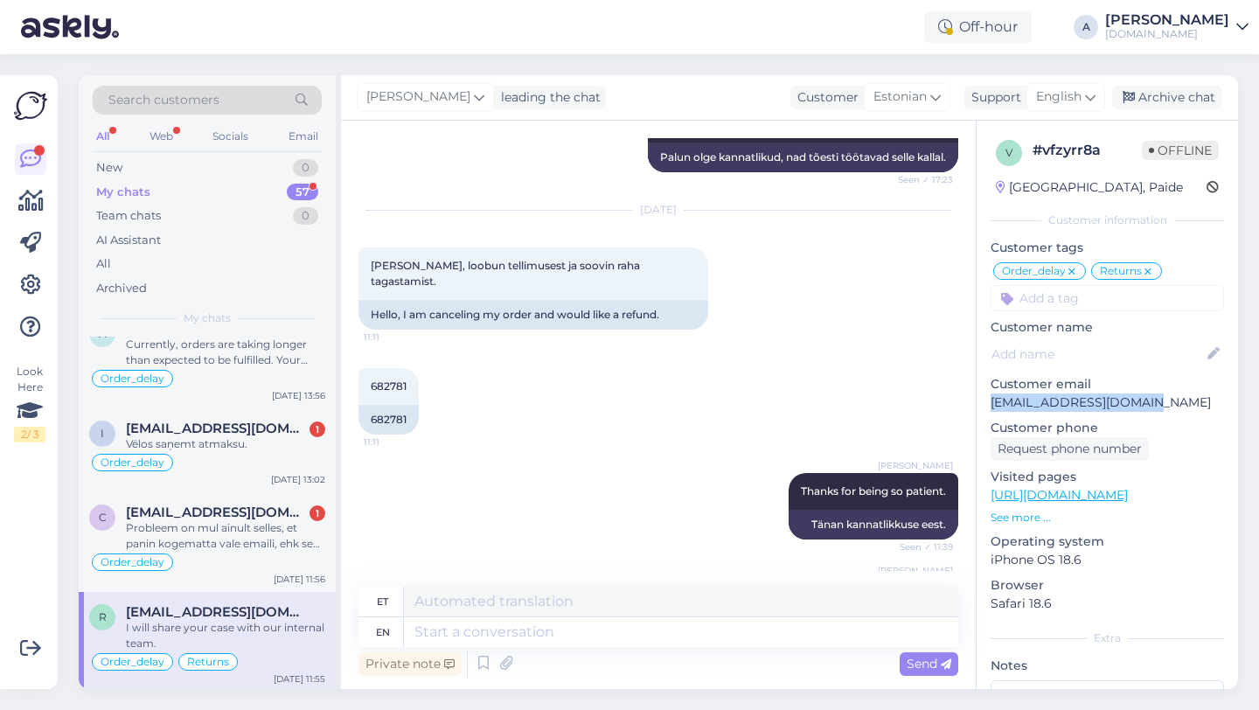
scroll to position [0, 0]
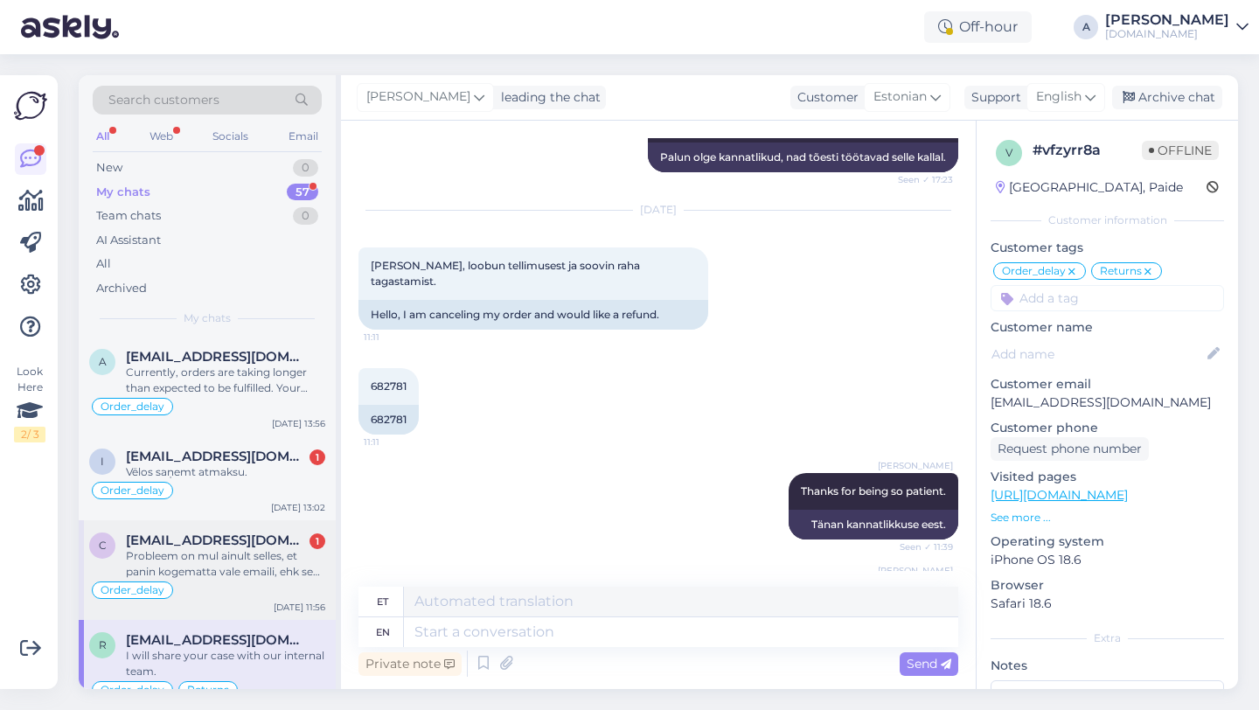
click at [249, 583] on div "Order_delay" at bounding box center [207, 590] width 236 height 21
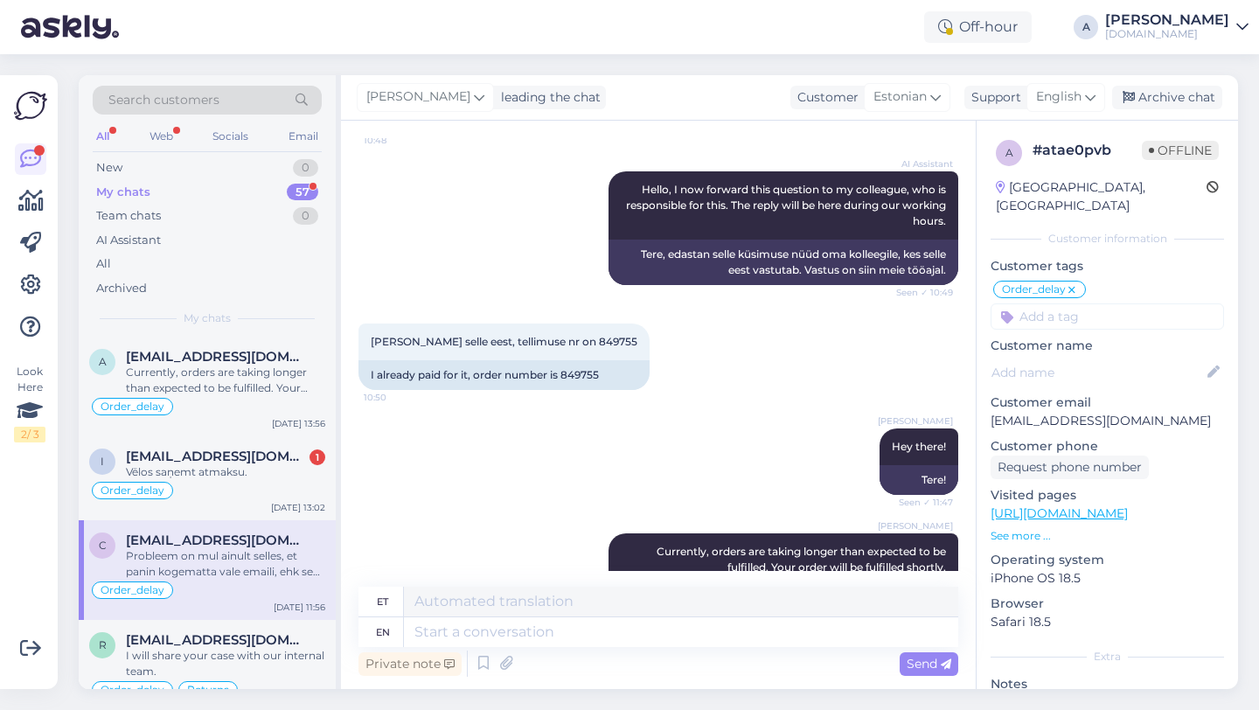
scroll to position [2600, 0]
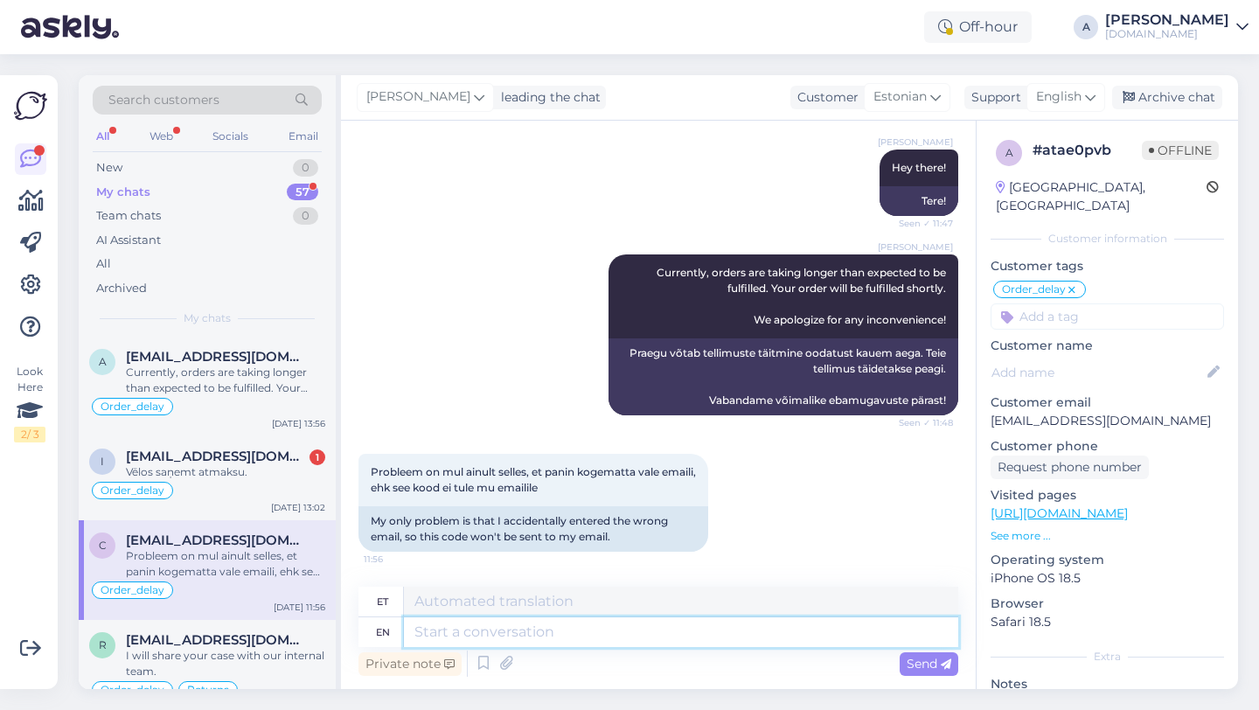
click at [516, 632] on textarea at bounding box center [681, 632] width 555 height 30
type textarea "Please"
type textarea "Palun"
type textarea "Please share w"
type textarea "Palun jaga"
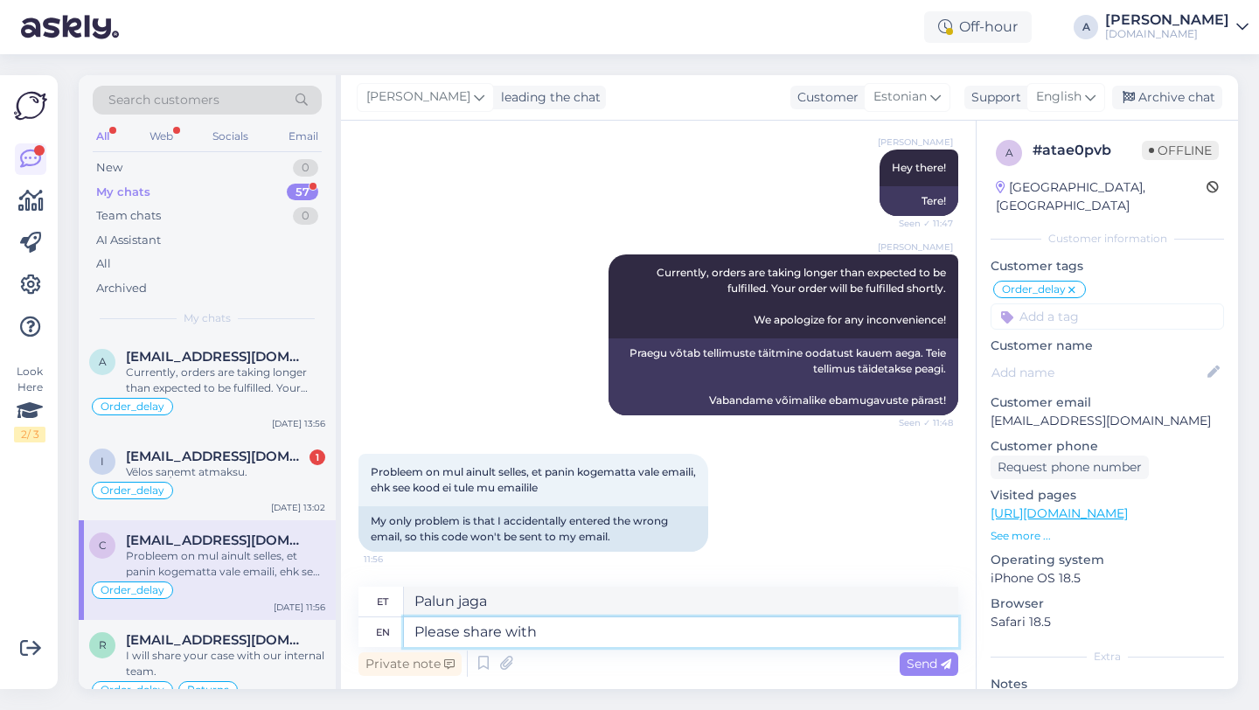
type textarea "Please share with m"
type textarea "Palun jagage"
type textarea "Please share with me"
type textarea "Palun jaga minuga"
type textarea "Please share with me proof"
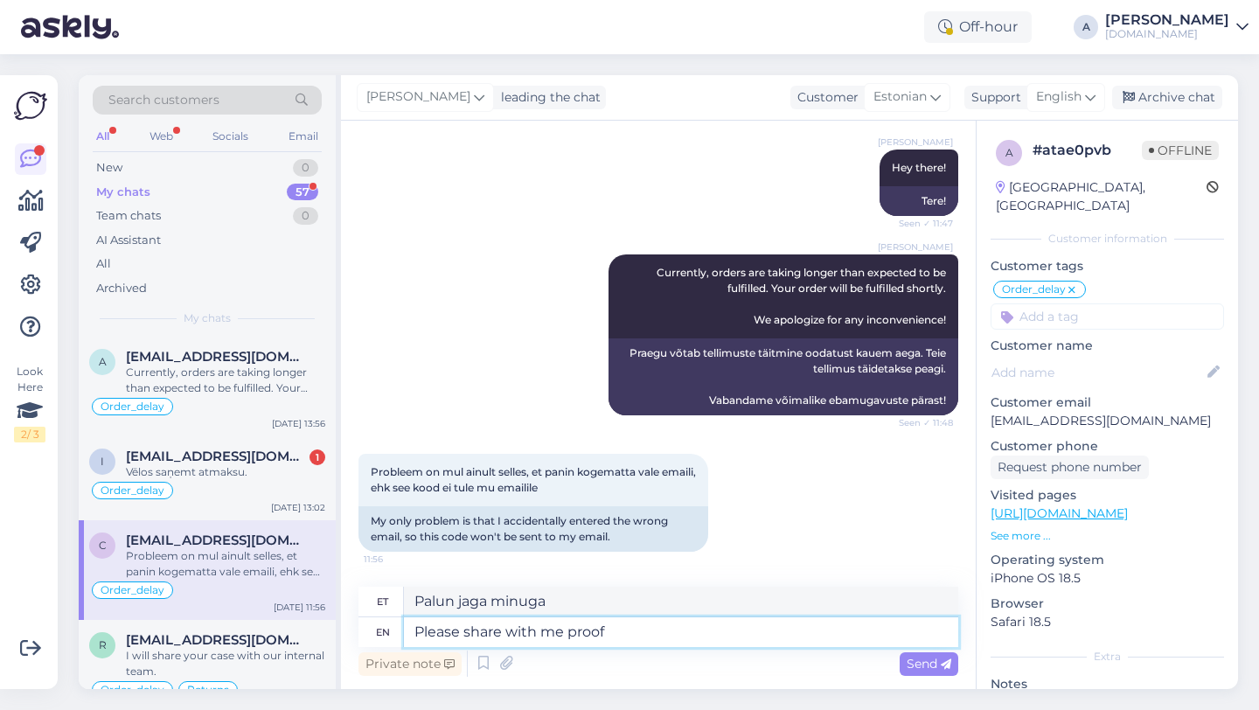
type textarea "Palun jaga minuga tõestust"
type textarea "Please share with me proof of pa"
type textarea "Palun jaga minuga tõendit"
type textarea "Please share with me proof of payment in"
type textarea "Palun jagage minuga maksetõendit"
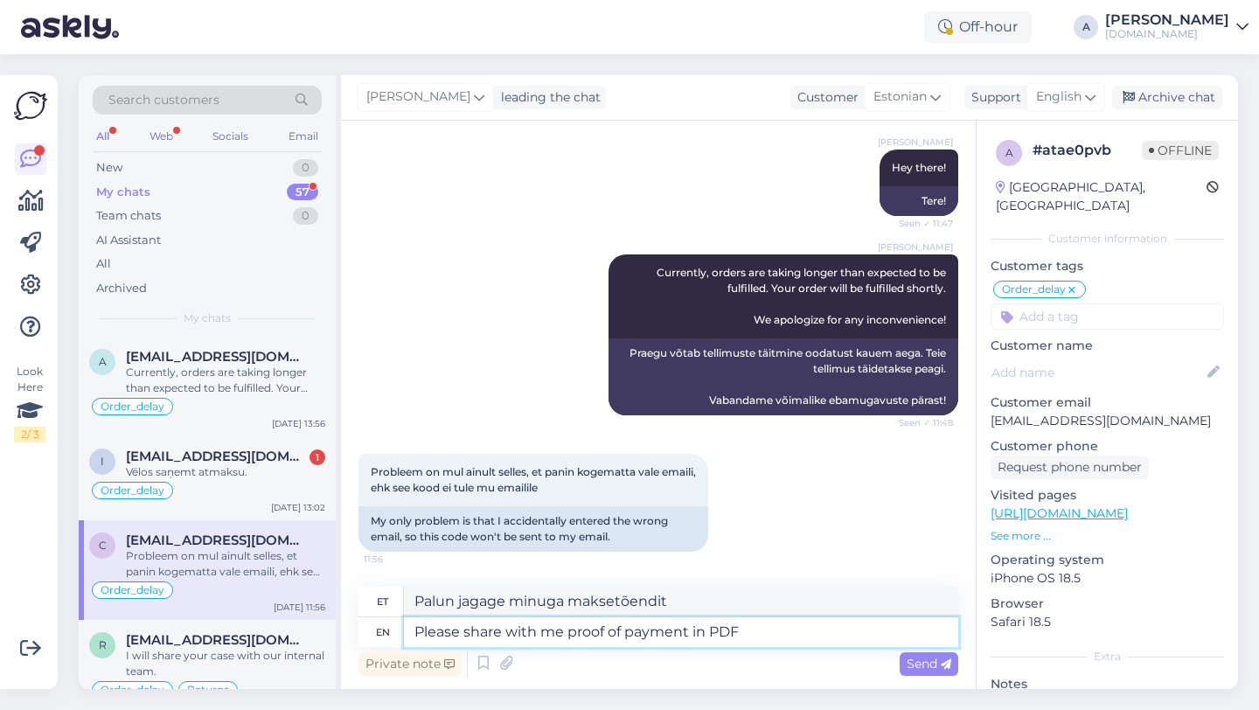
type textarea "Please share with me proof of payment in PDF f"
type textarea "Palun jagage minuga maksetõendit PDF-vormingus"
type textarea "Please share with me proof of payment in PDF format."
type textarea "Palun jagage minuga maksetõendit PDF-vormingus."
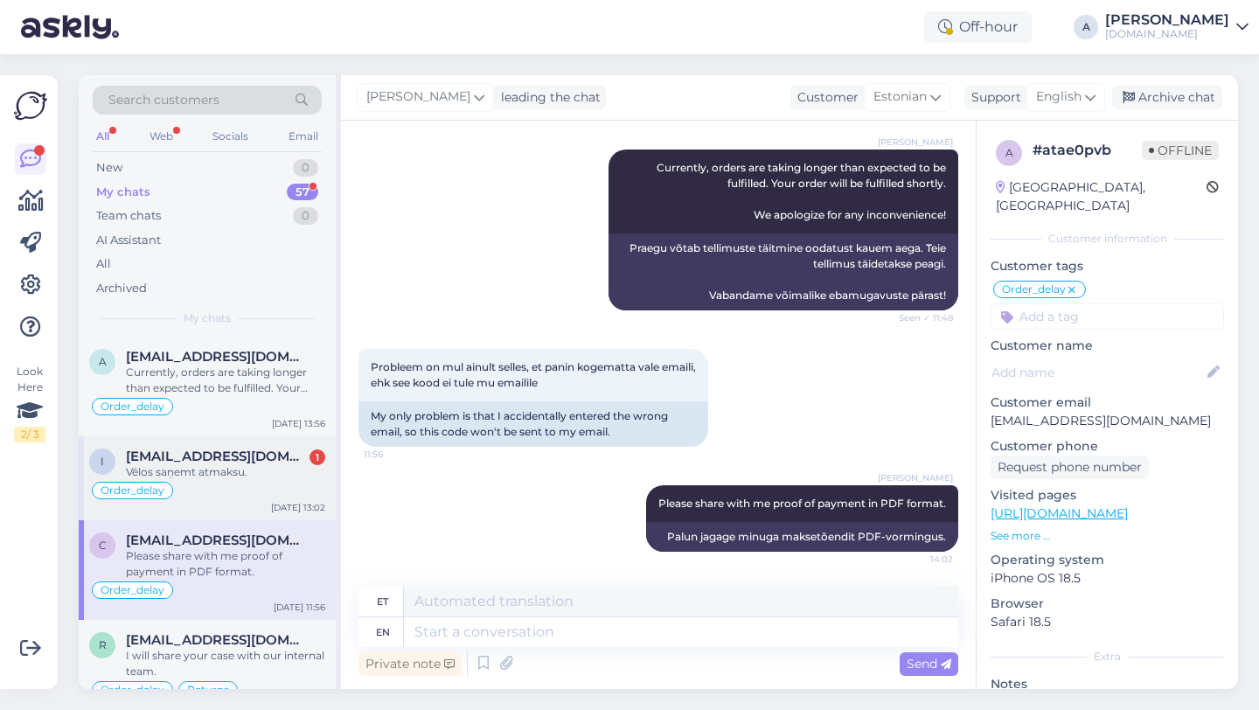
click at [224, 473] on div "Vēlos saņemt atmaksu." at bounding box center [225, 472] width 199 height 16
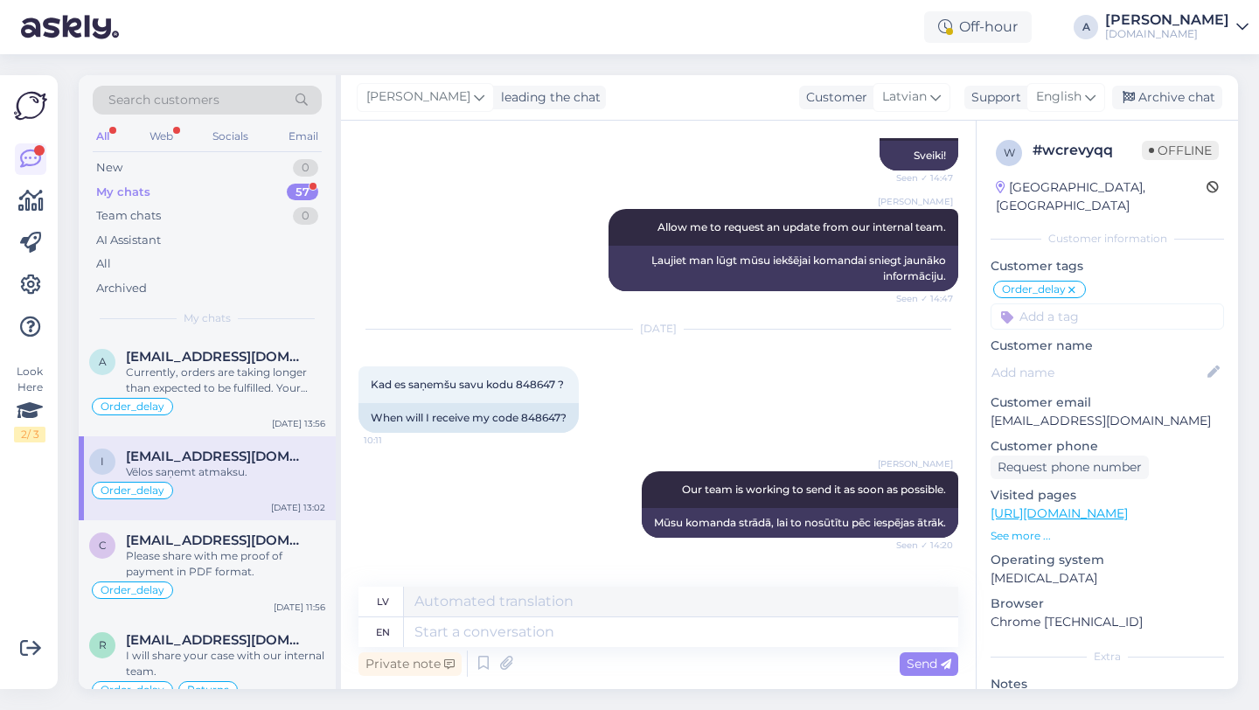
scroll to position [1299, 0]
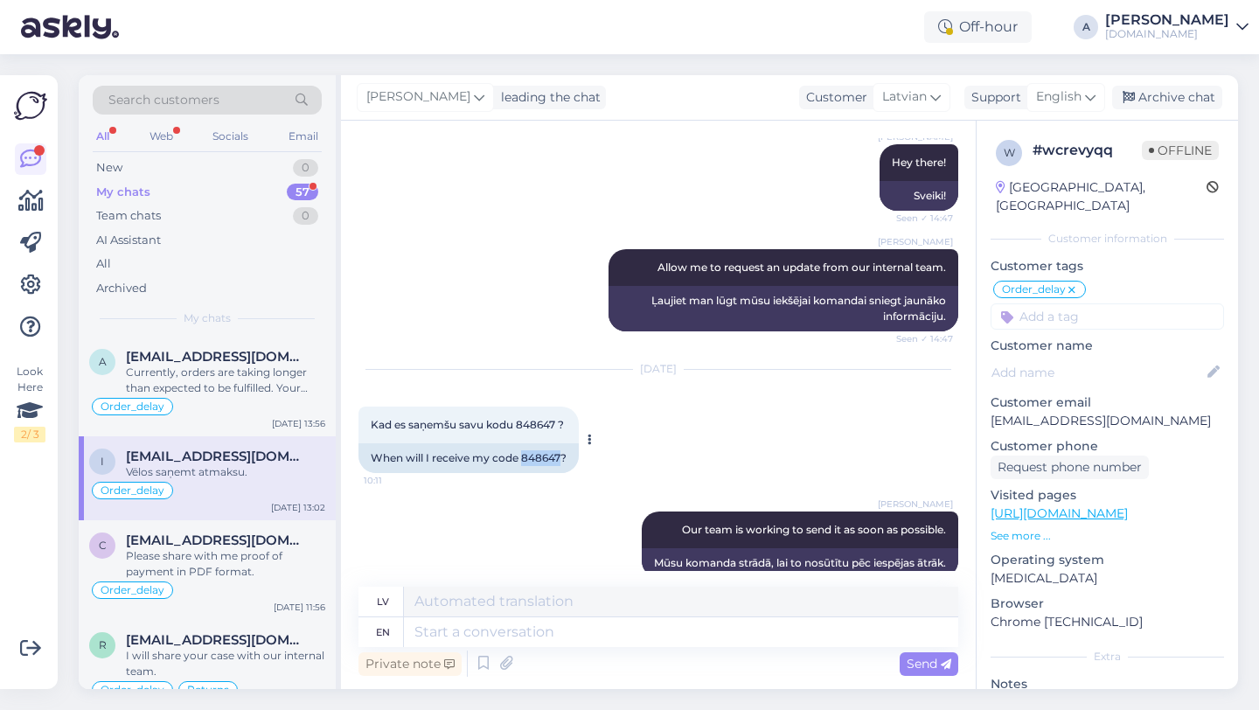
drag, startPoint x: 564, startPoint y: 458, endPoint x: 530, endPoint y: 458, distance: 34.1
click at [522, 458] on div "When will I receive my code 848647?" at bounding box center [469, 458] width 220 height 30
copy div "848647"
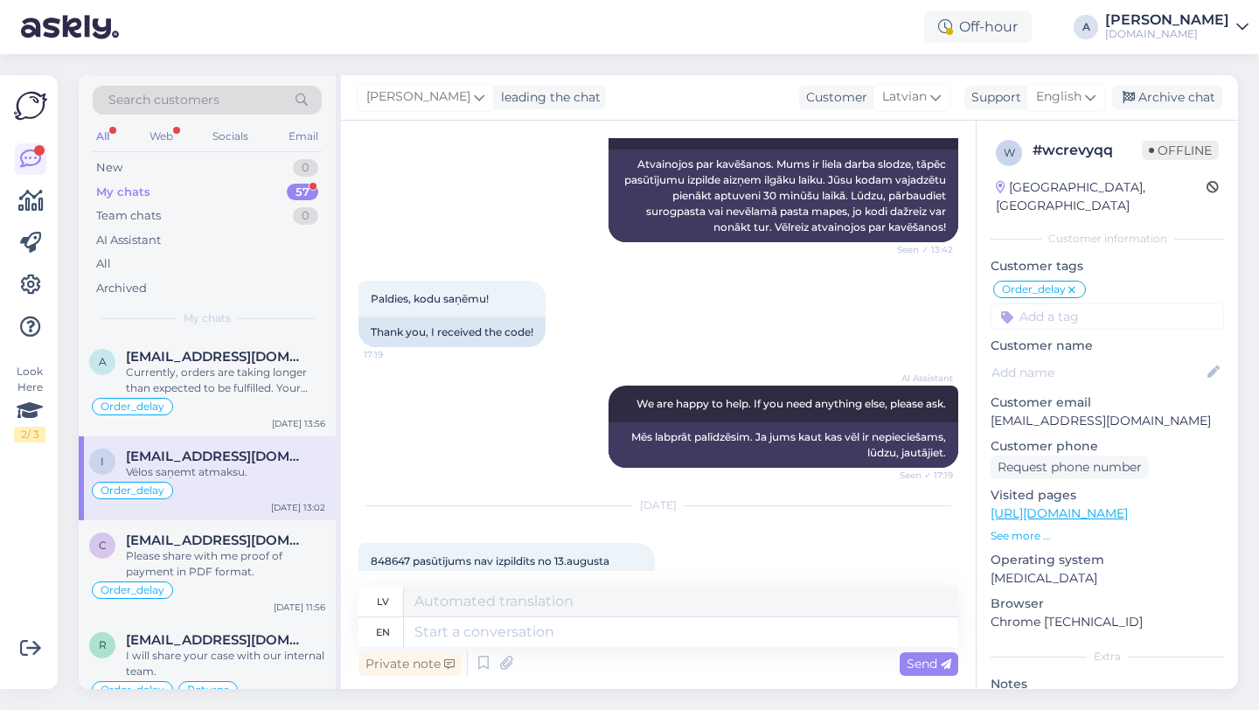
scroll to position [1467, 0]
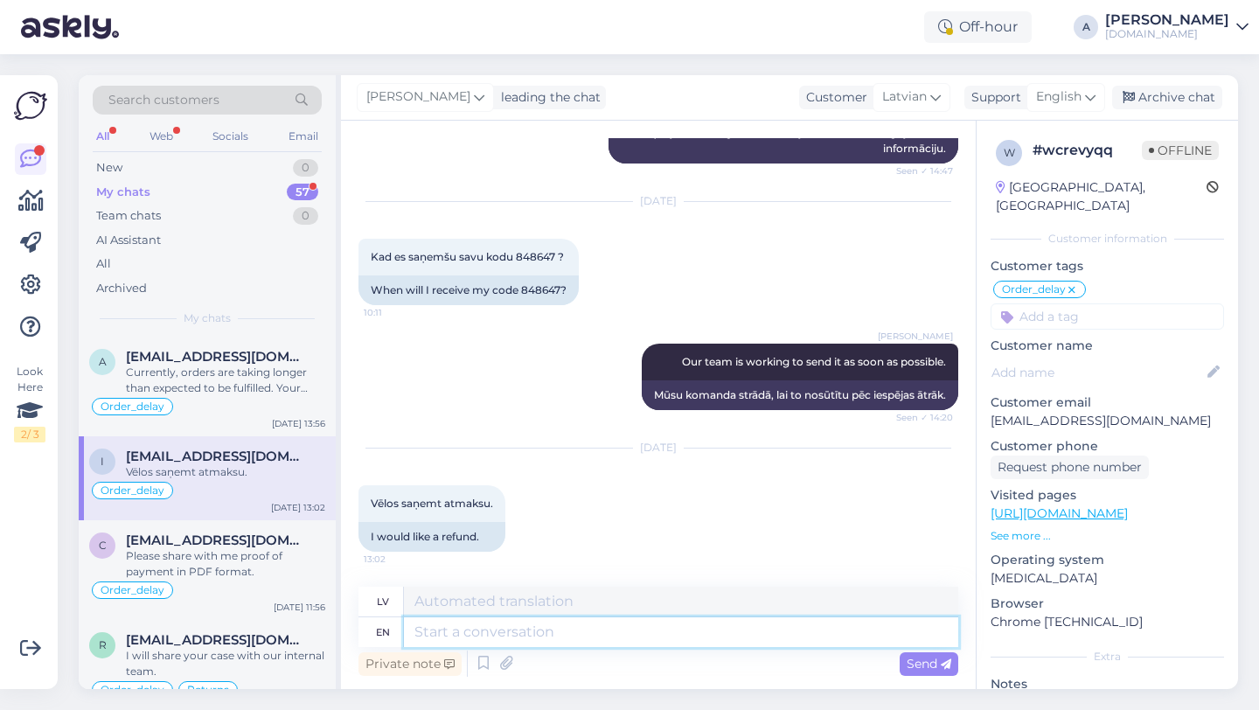
click at [510, 634] on textarea at bounding box center [681, 632] width 555 height 30
type textarea "Please n"
type textarea "Lūdzu"
type textarea "Please note"
type textarea "Lūdzu, ņemiet vērā"
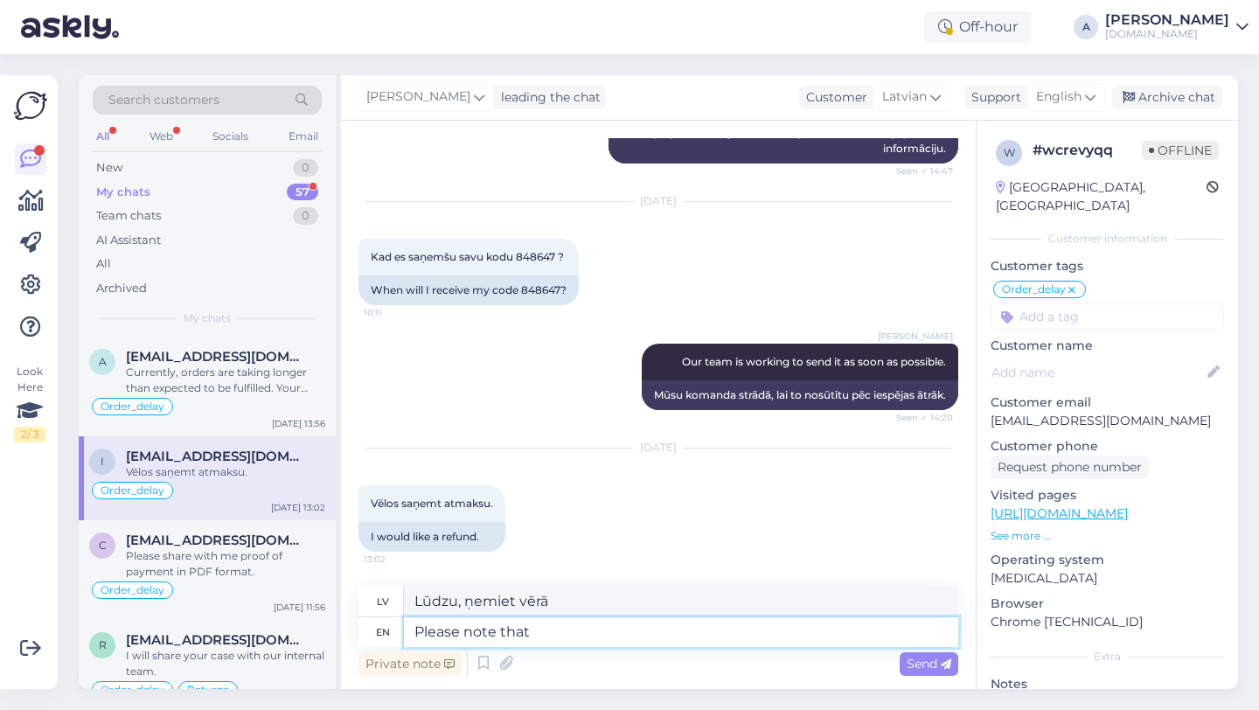
type textarea "Please note that"
type textarea "Lūdzu, ņemiet vērā, ka"
type textarea "Please note that refunds m"
type textarea "Lūdzu, ņemiet vērā, ka atmaksas"
type textarea "Please note that refunds may t"
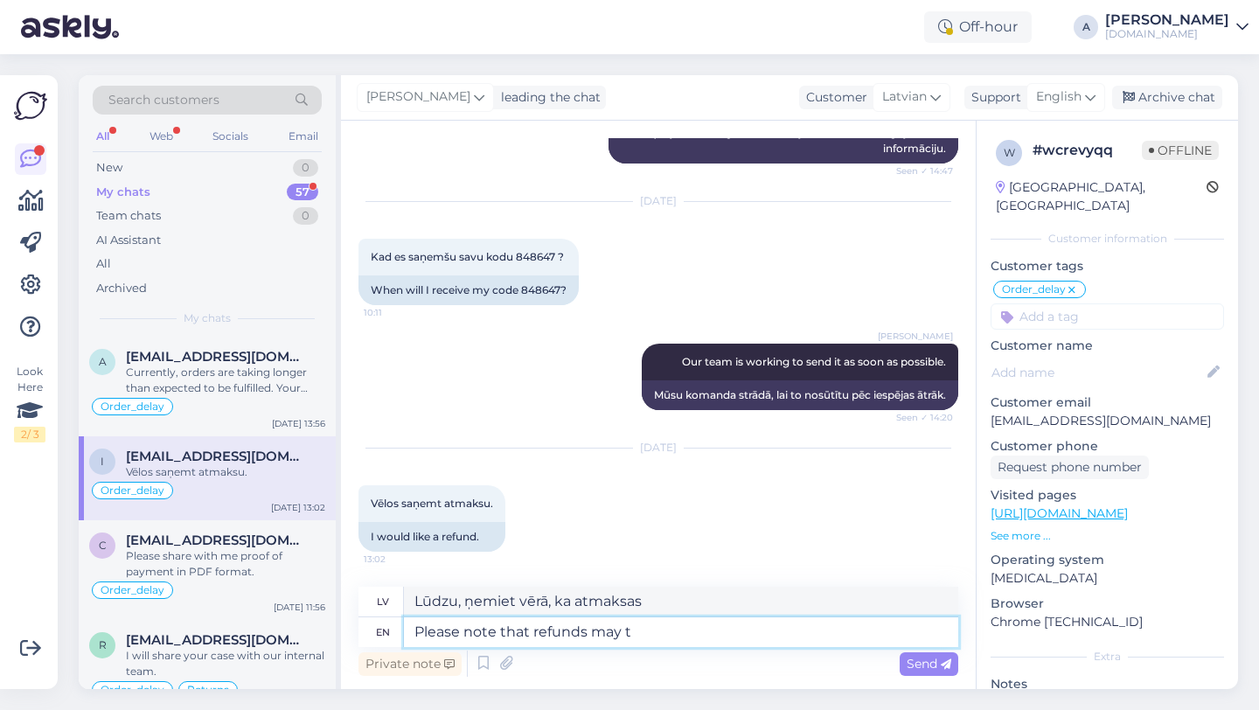
type textarea "Lūdzu, ņemiet vērā, ka atmaksas var tikt veiktas"
type textarea "Please note that refunds may take"
type textarea "Lūdzu, ņemiet vērā, ka atmaksas veikšanai var būt nepieciešamas"
type textarea "Please note that refunds may take 3"
type textarea "Lūdzu, ņemiet vērā, ka atmaksas apstrāde var aizņemt 3 dienas."
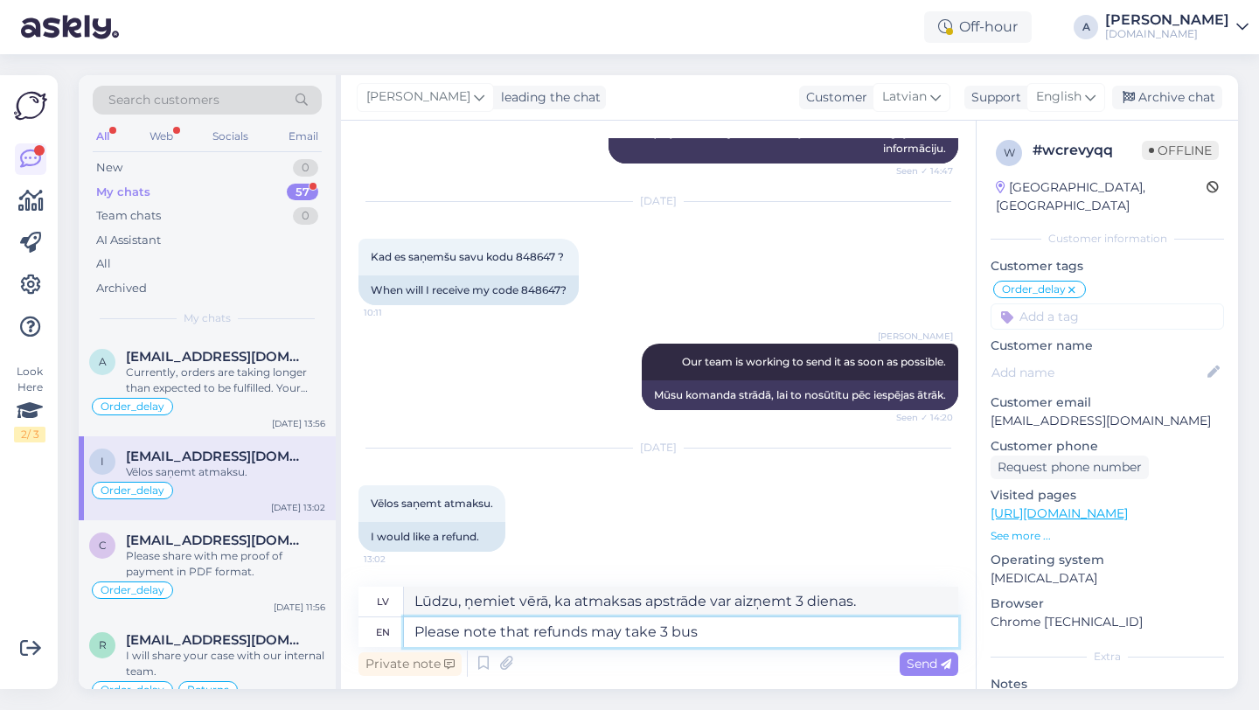
type textarea "Please note that refunds may take 3 busi"
type textarea "Lūdzu, ņemiet vērā, ka atmaksas veikšanai var būt nepieciešami 3 autobusu brauc…"
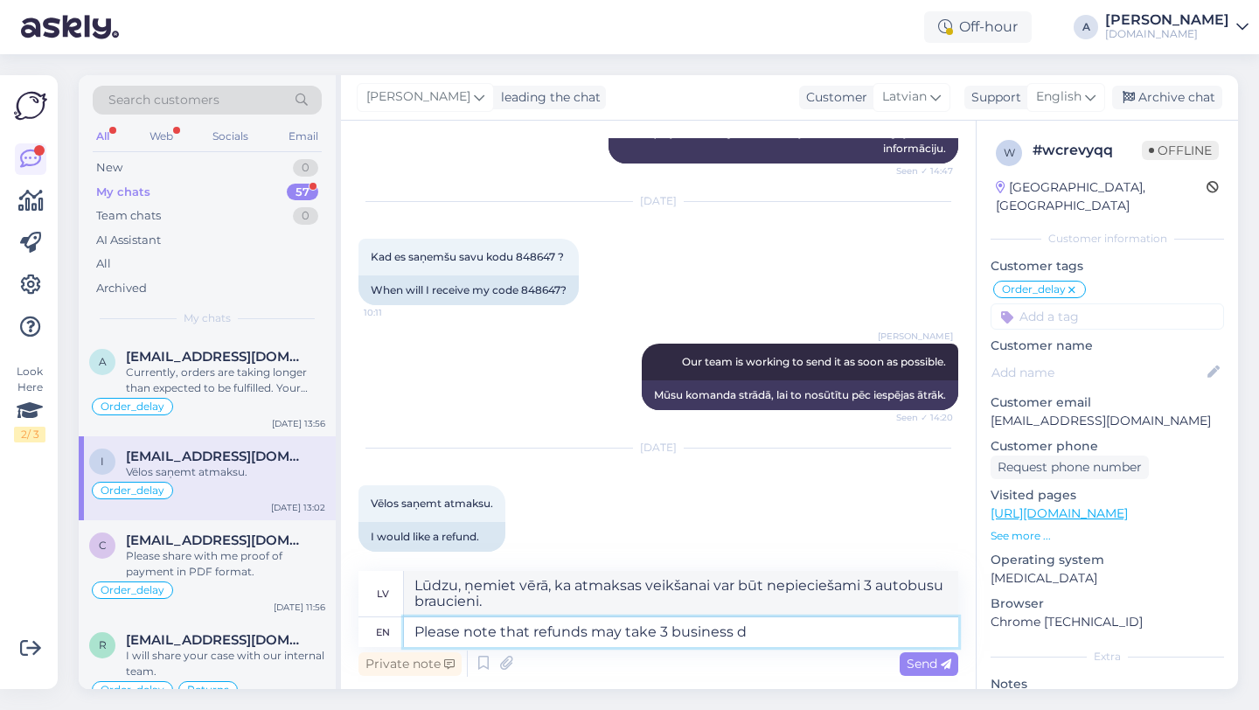
type textarea "Please note that refunds may take 3 business da"
type textarea "Lūdzu, ņemiet vērā, ka atmaksas apstrāde var aizņemt 3 darba dienas"
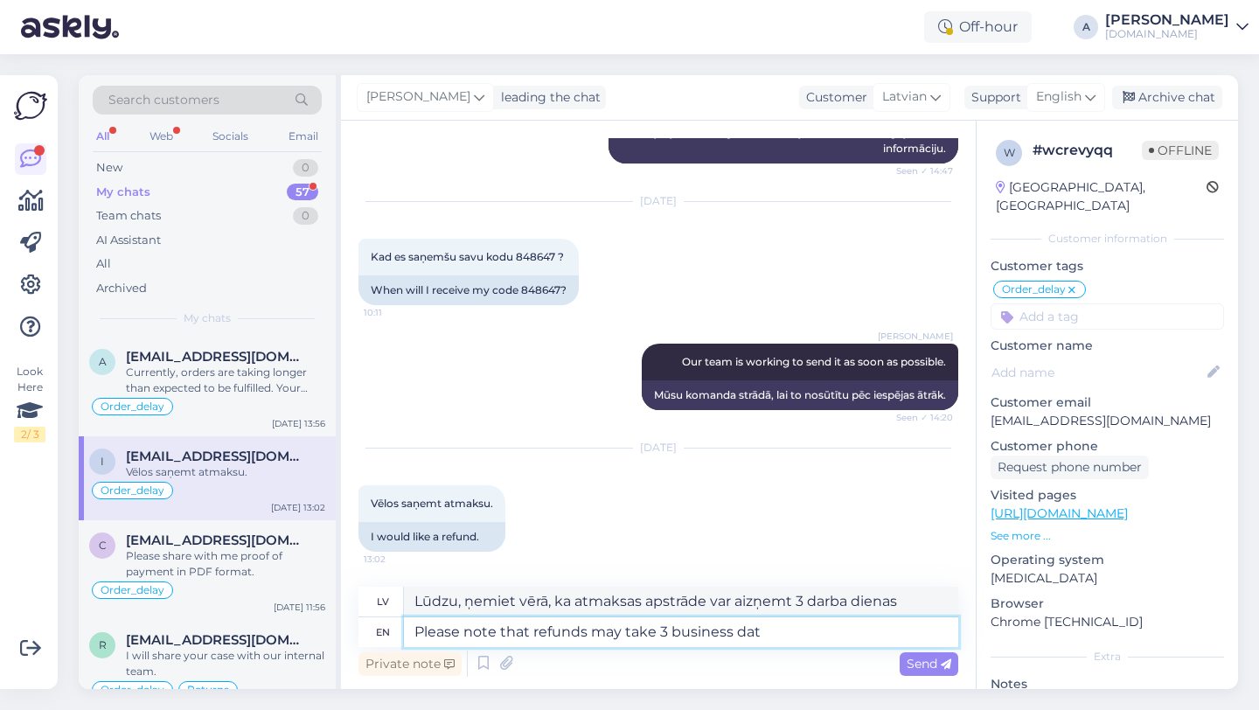
type textarea "Please note that refunds may take 3 business dat"
type textarea "Lūdzu, ņemiet vērā, ka atmaksas apstrāde var aizņemt 3 darba dienas."
type textarea "Please note that refunds may take 3 business dat for you to get it"
type textarea "Lūdzu, ņemiet vērā, ka atmaksas saņemšana var aizņemt 3 darba dienas."
type textarea "Please note that refunds may take 3 business dat for you to get it b"
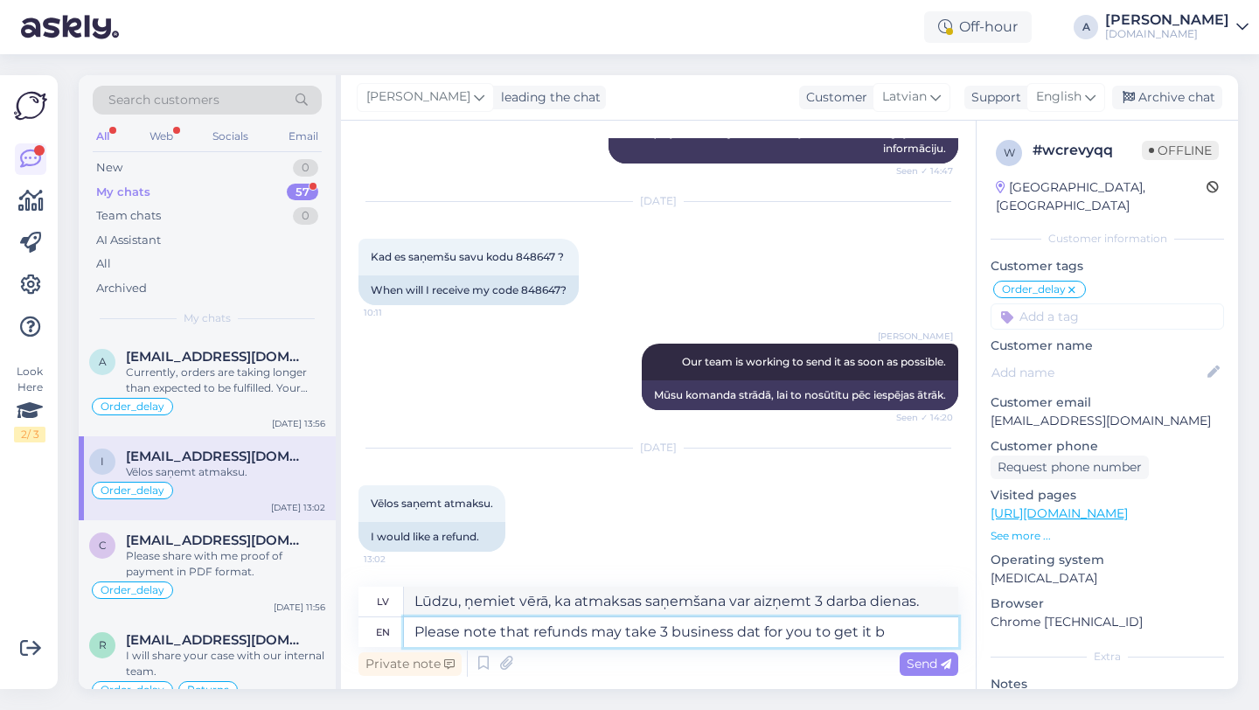
type textarea "Lūdzu, ņemiet vērā, ka atmaksas saņemšanai var būt nepieciešamas 3 darba dienas."
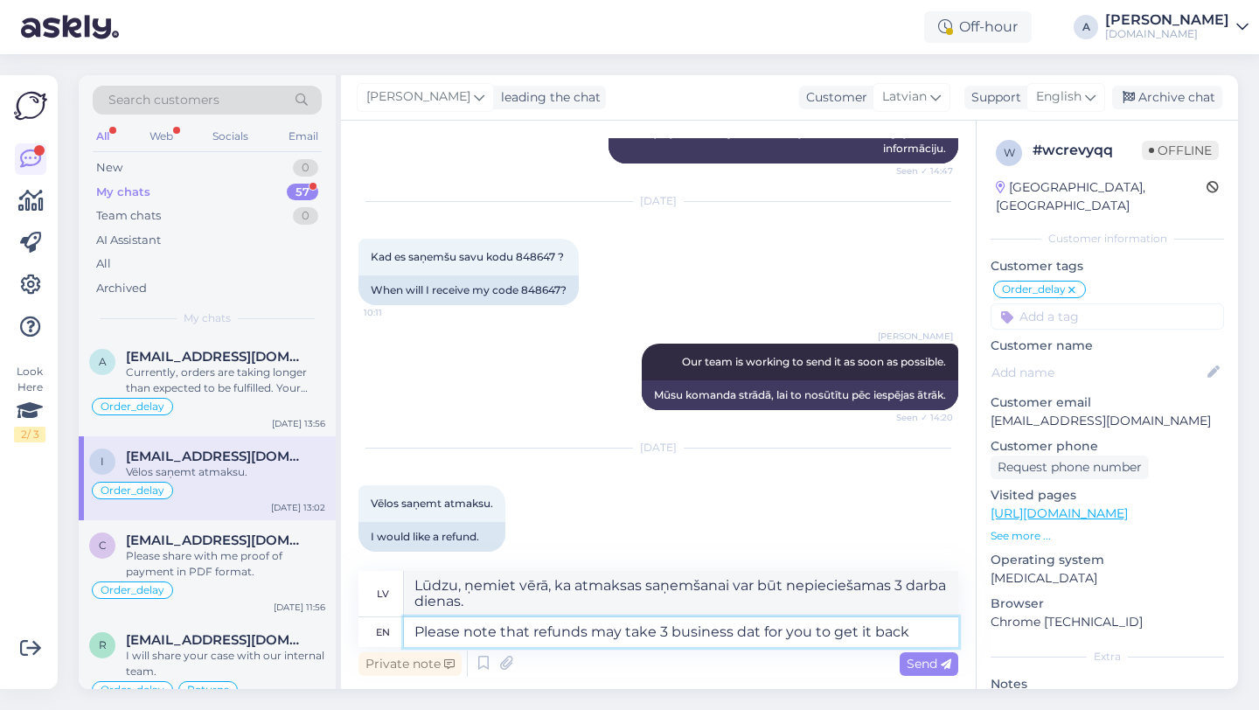
type textarea "Please note that refunds may take 3 business dat for you to get it back."
type textarea "Lūdzu, ņemiet vērā, ka atmaksas apstrāde var ilgt 3 darba dienas."
type textarea "Please note that refunds may take 3 business dat for you to get it back."
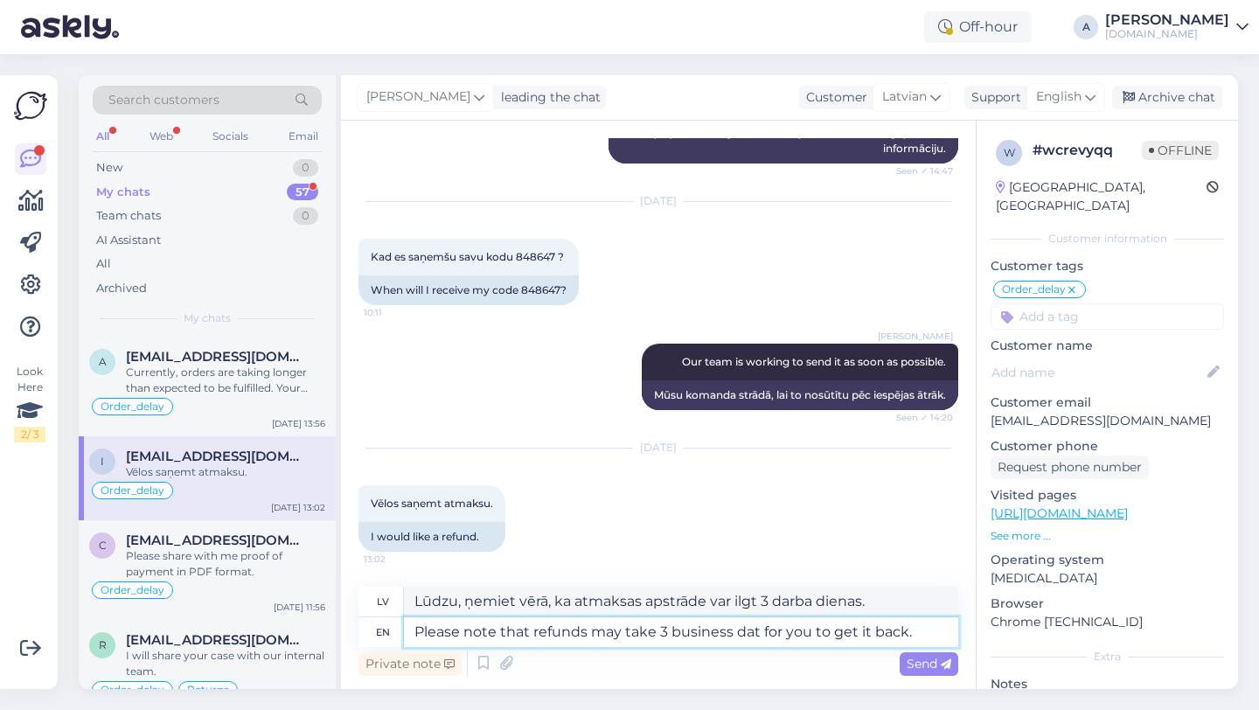
type textarea "Lūdzu, ņemiet vērā, ka atmaksas apstrāde var ilgt 3 darba dienas, līdz jūs to s…"
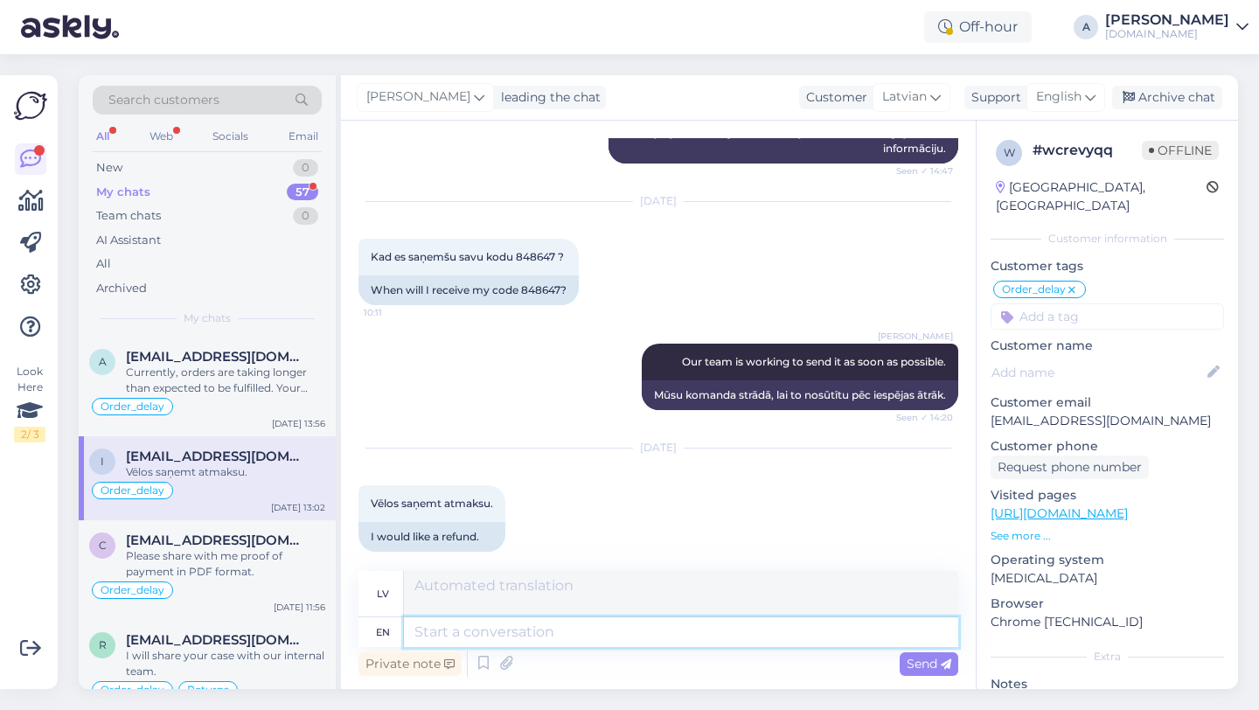
scroll to position [1603, 0]
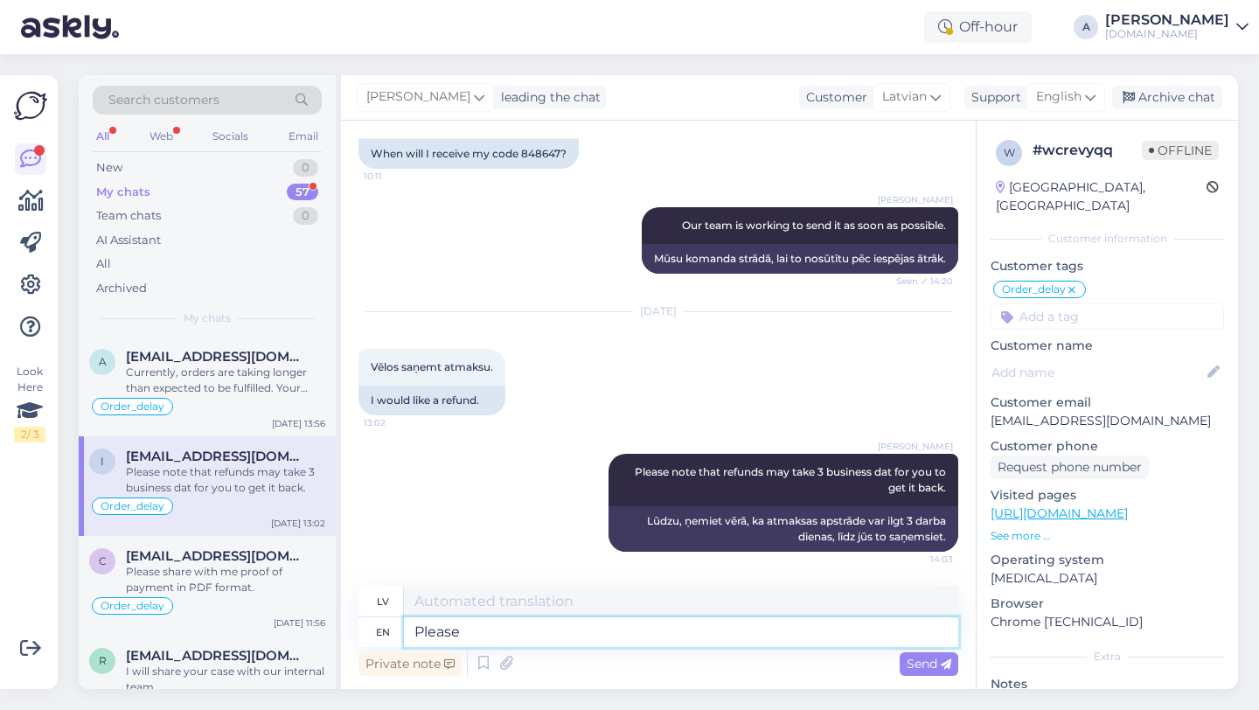
type textarea "Please"
type textarea "Lūdzu"
type textarea "Please let m"
type textarea "Lūdzu, ļaujiet"
type textarea "Please let me"
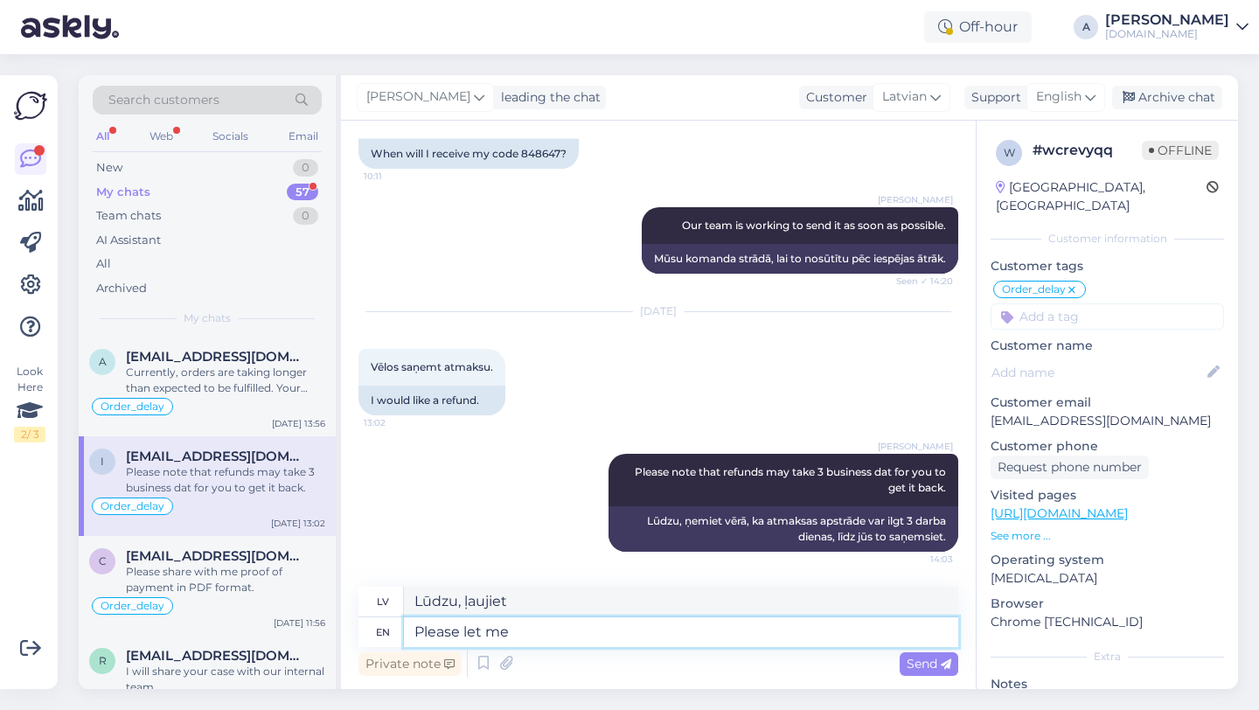
type textarea "Lūdzu, ļaujiet man"
type textarea "Please let me know"
type textarea "Lūdzu, dariet man zināmu"
type textarea "Please let me know if you"
type textarea "Lūdzu, dariet man zināmu, ja"
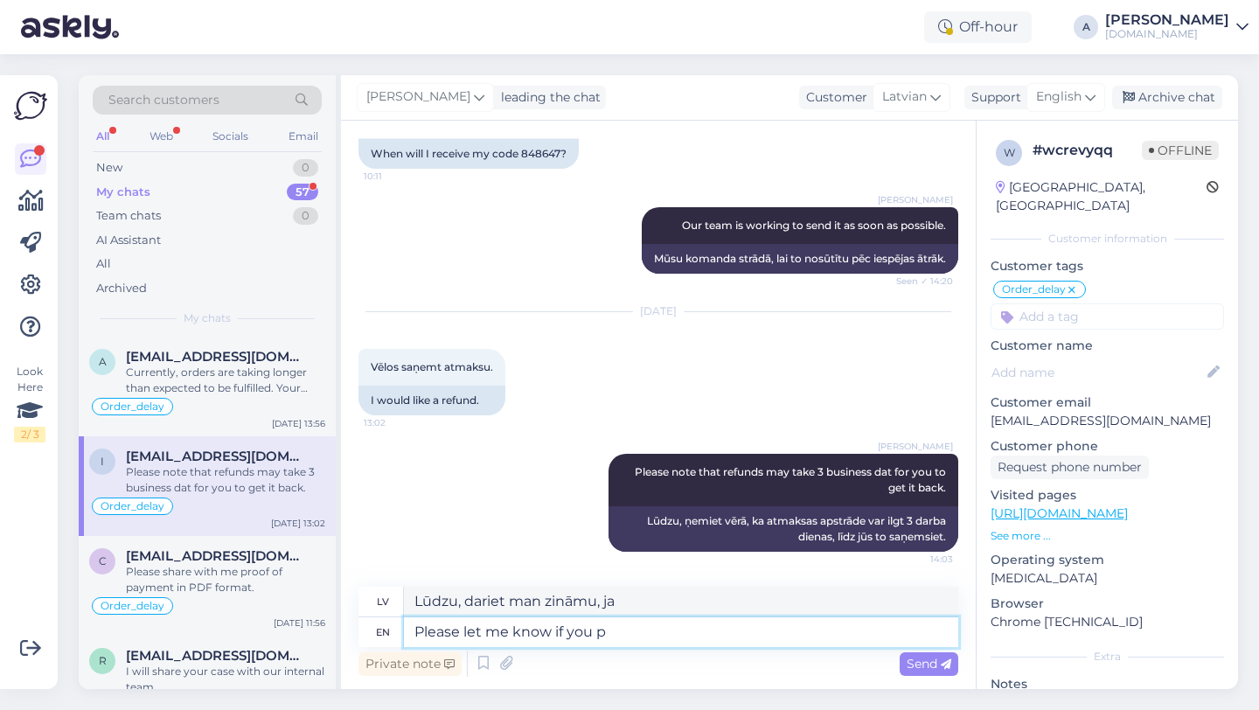
type textarea "Please let me know if you pr"
type textarea "Lūdzu, dariet man zināmu, ja jūs"
type textarea "Please let me know if you prefer to"
type textarea "Lūdzu, paziņojiet man, ja vēlaties"
type textarea "Please let me know if you prefer to wait fo"
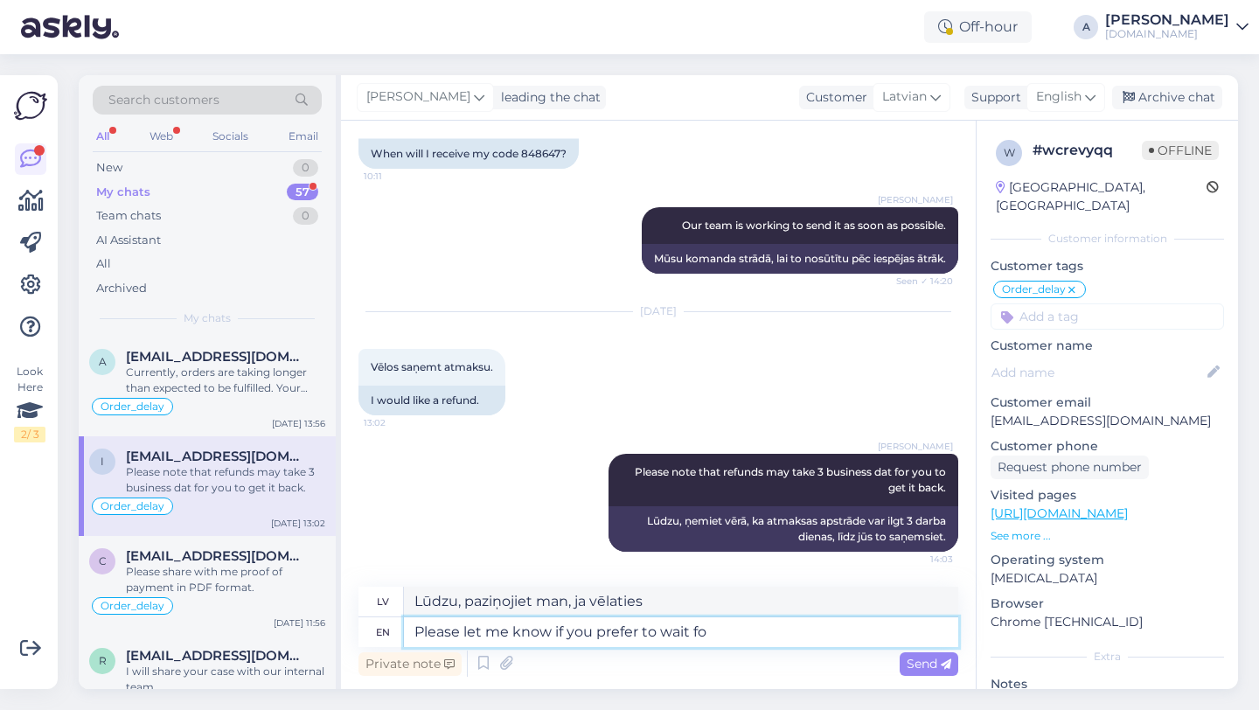
type textarea "Lūdzu, paziņojiet man, ja vēlaties gaidīt."
type textarea "Please let me know if you prefer to wait for"
type textarea "Lūdzu, dariet man zināmu, ja vēlaties pagaidīt"
type textarea "Please let me know if you prefer to wait for the p"
type textarea "Lūdzu, dariet man zināmu, ja vēlaties gaidīt,"
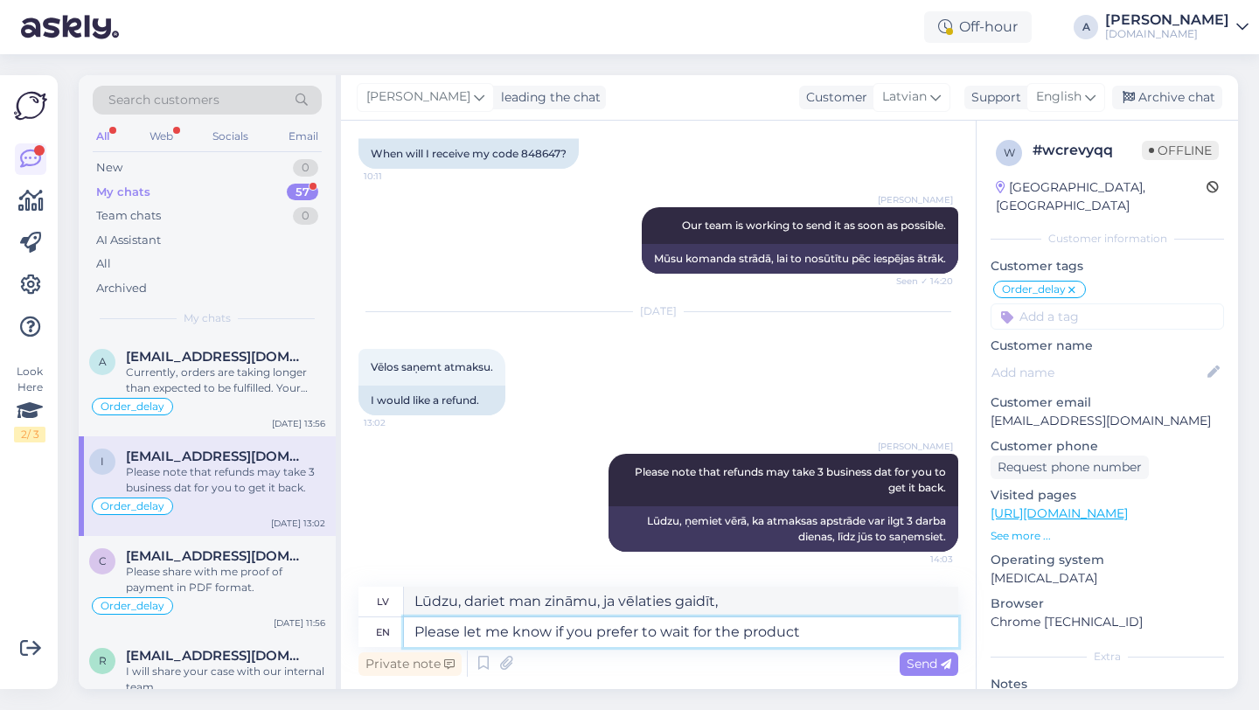
type textarea "Please let me know if you prefer to wait for the product"
type textarea "Lūdzu, paziņojiet man, ja vēlaties pagaidīt preci."
type textarea "Please let me know if you prefer to wait for the product o"
type textarea "Lūdzu, paziņojiet man, ja vēlaties gaidīt, kamēr produkts tiks piegādāts."
type textarea "Please let me know if you prefer to wait for the product or th"
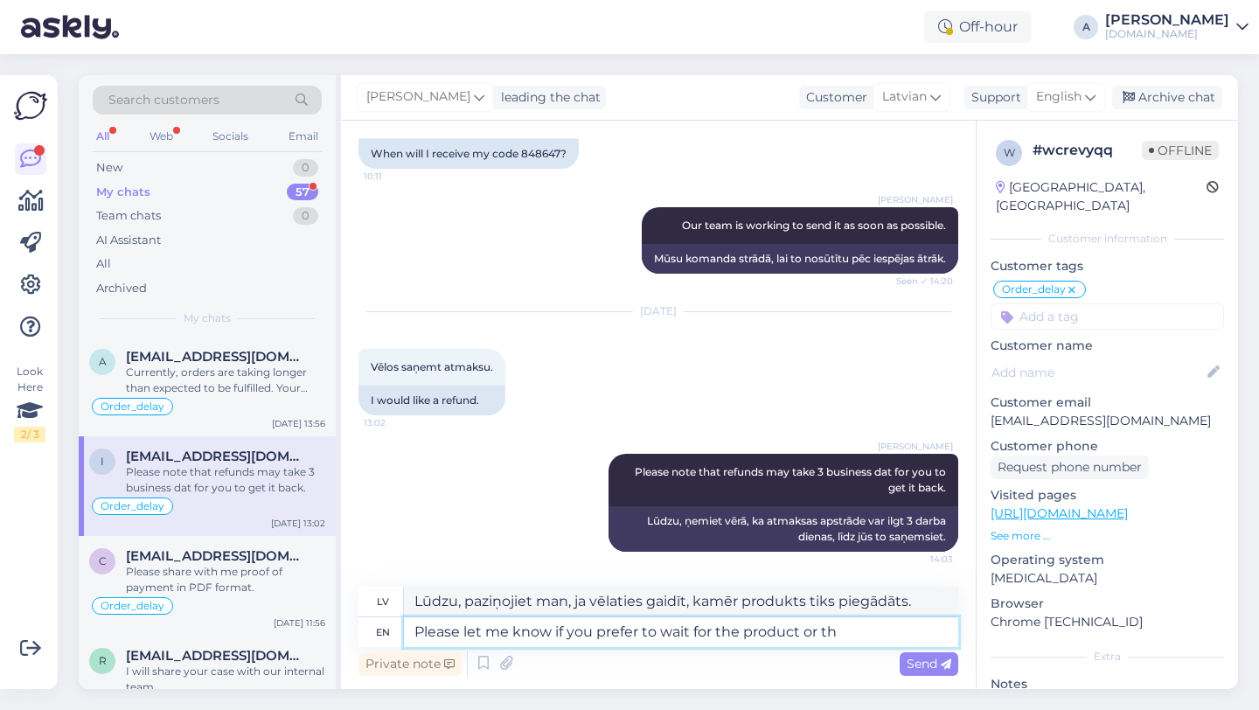
type textarea "Lūdzu, dariet man zināmu, vai vēlaties gaidīt preci vai"
type textarea "Please let me know if you prefer to wait for the product or the ref"
type textarea "Lūdzu, paziņojiet man, vai vēlaties gaidīt produktu vai"
type textarea "Please let me know if you prefer to wait for the product or the refund."
type textarea "Lūdzu, dariet man zināmu, vai vēlaties gaidīt preci vai saņemt atmaksu."
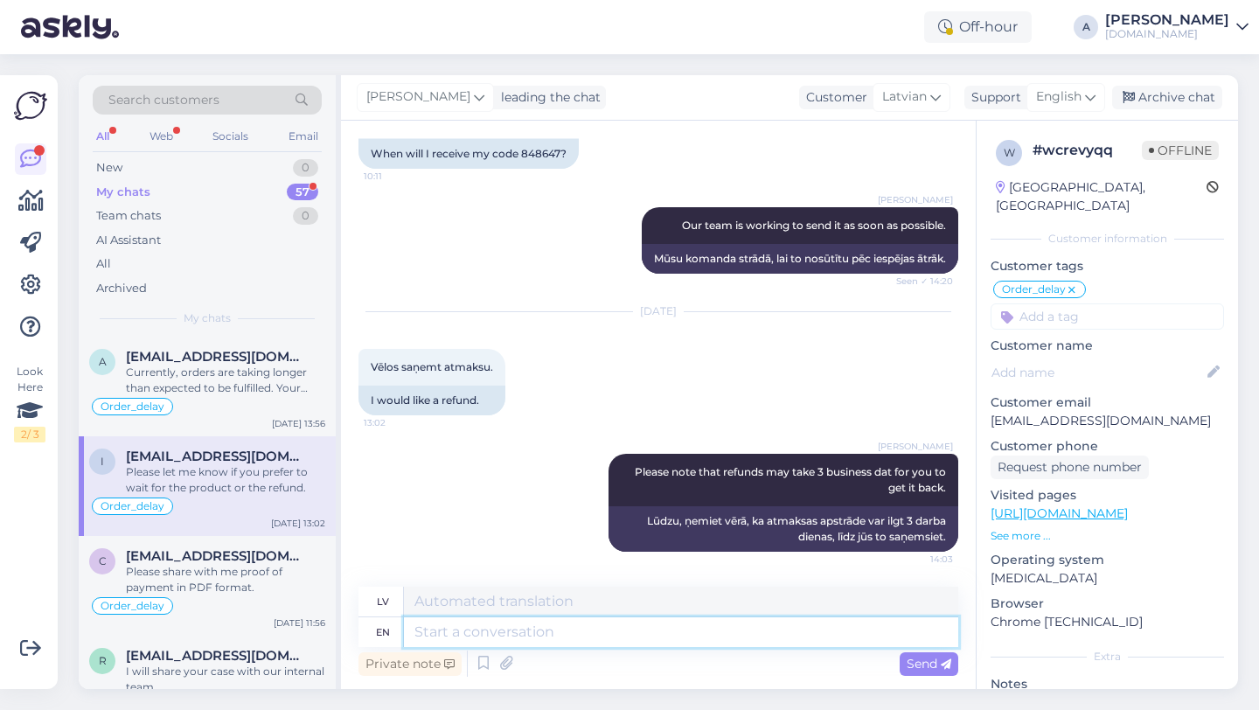
scroll to position [1740, 0]
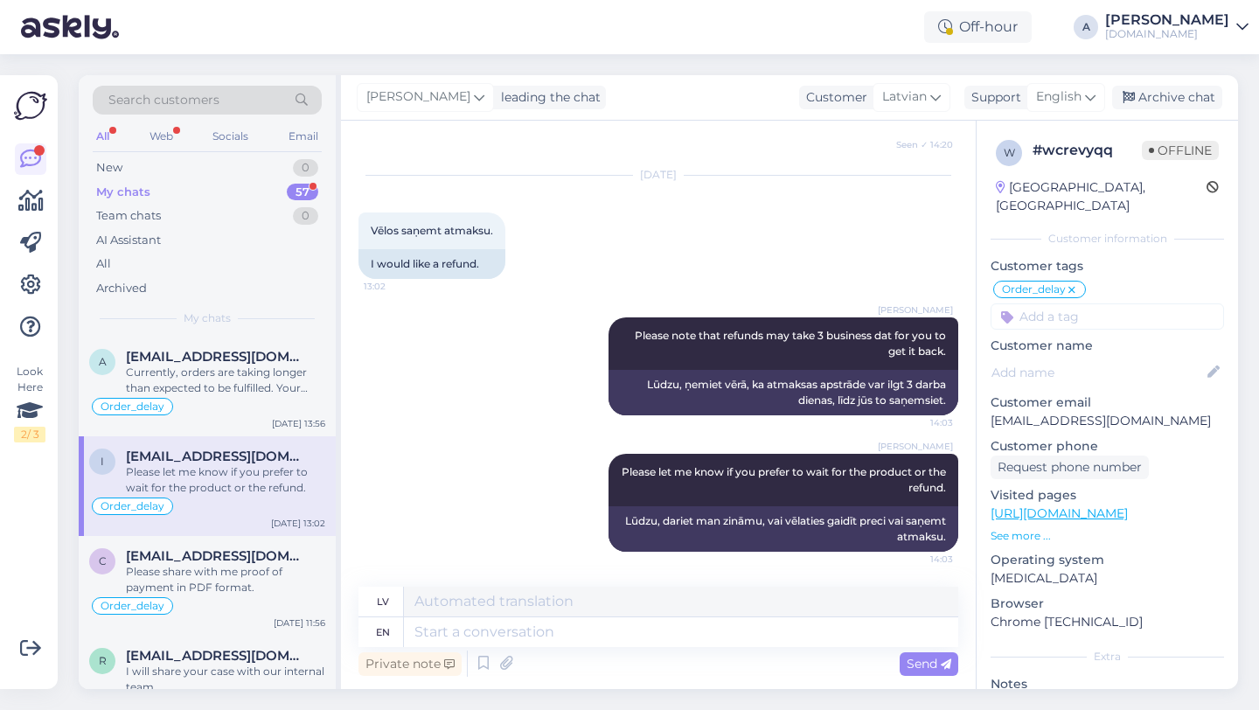
click at [1036, 303] on input at bounding box center [1108, 316] width 234 height 26
type input "re"
click at [1043, 358] on span "Returns" at bounding box center [1046, 363] width 42 height 10
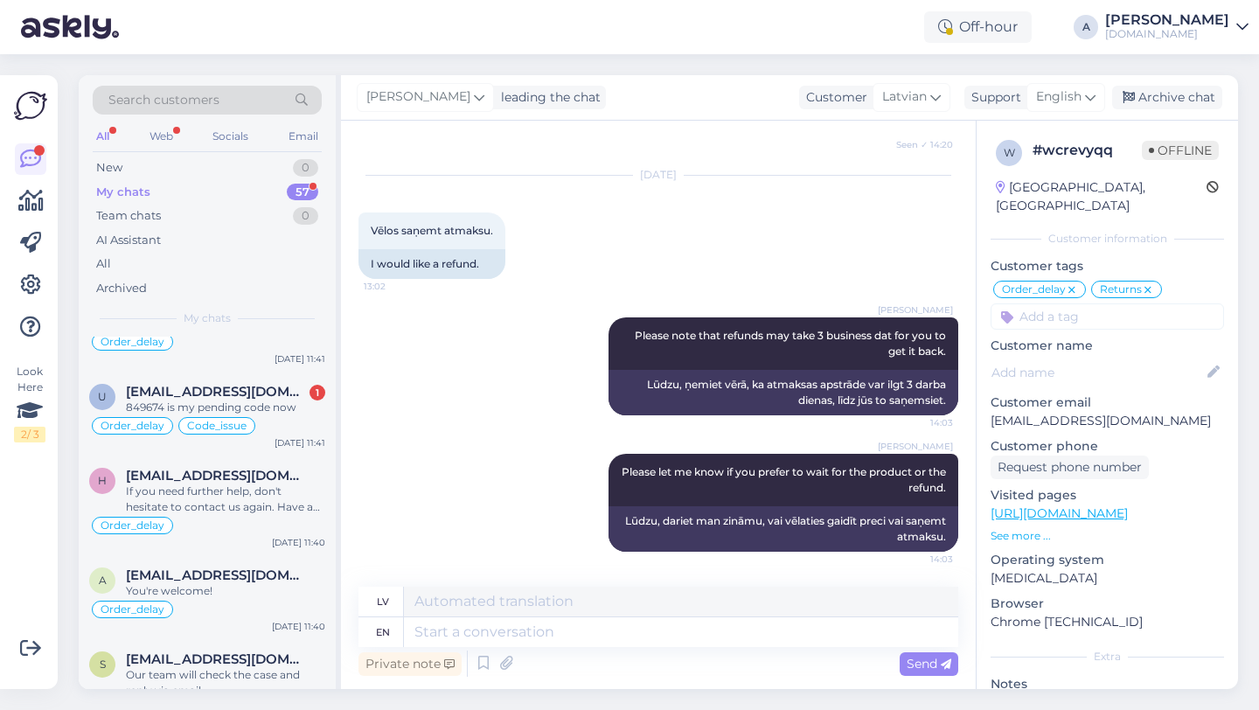
scroll to position [1042, 0]
click at [265, 406] on div "849674 is my pending code now" at bounding box center [225, 407] width 199 height 16
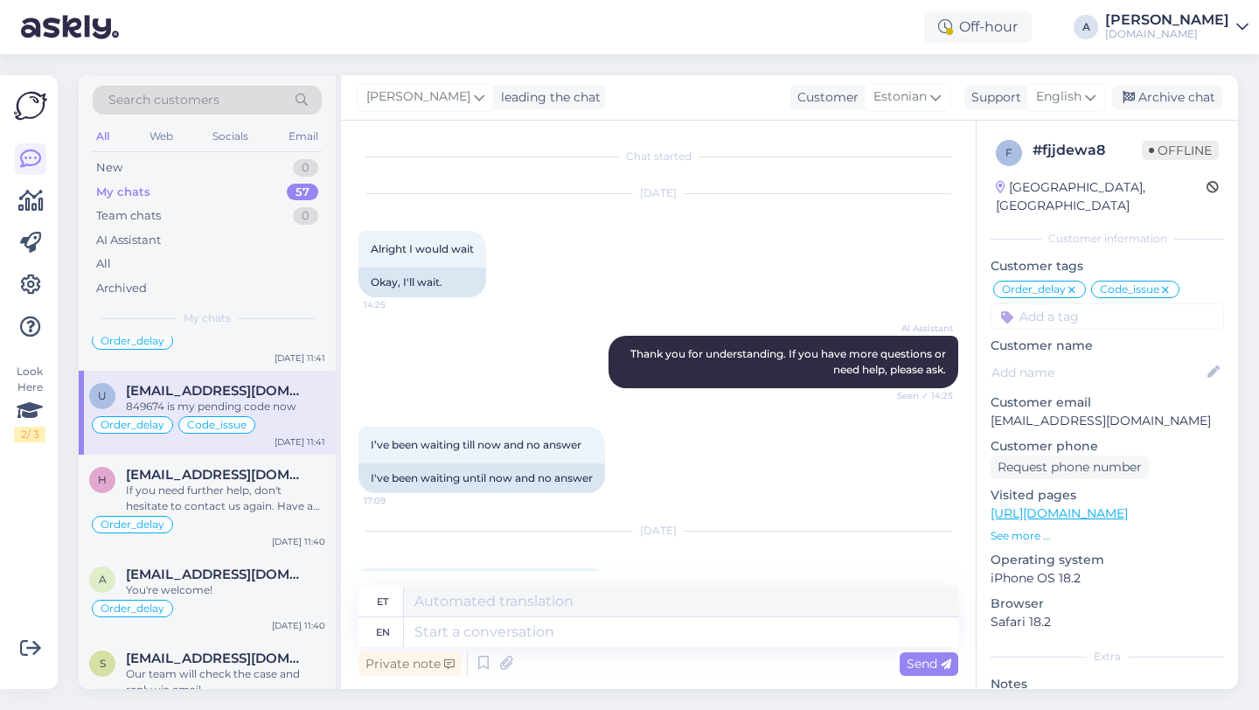
scroll to position [12302, 0]
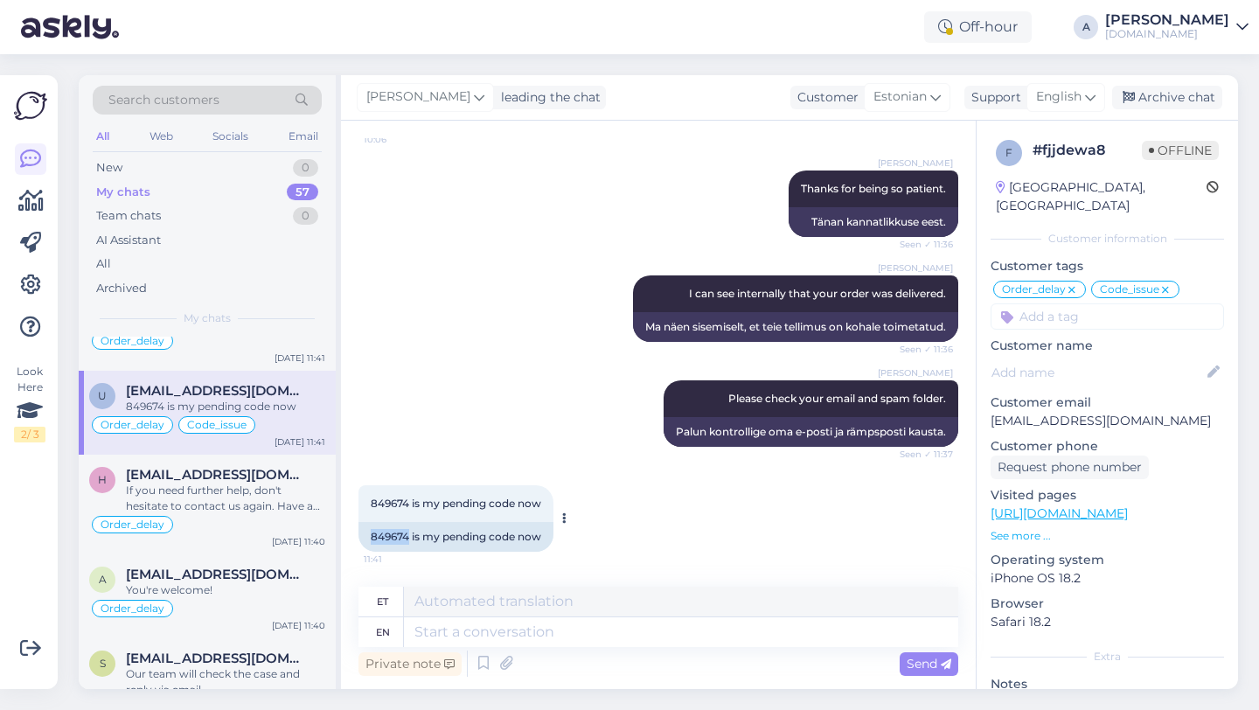
drag, startPoint x: 409, startPoint y: 537, endPoint x: 376, endPoint y: 532, distance: 33.6
click at [367, 531] on div "849674 is my pending code now" at bounding box center [456, 537] width 195 height 30
copy div "849674"
click at [474, 622] on textarea at bounding box center [681, 632] width 555 height 30
type textarea "th"
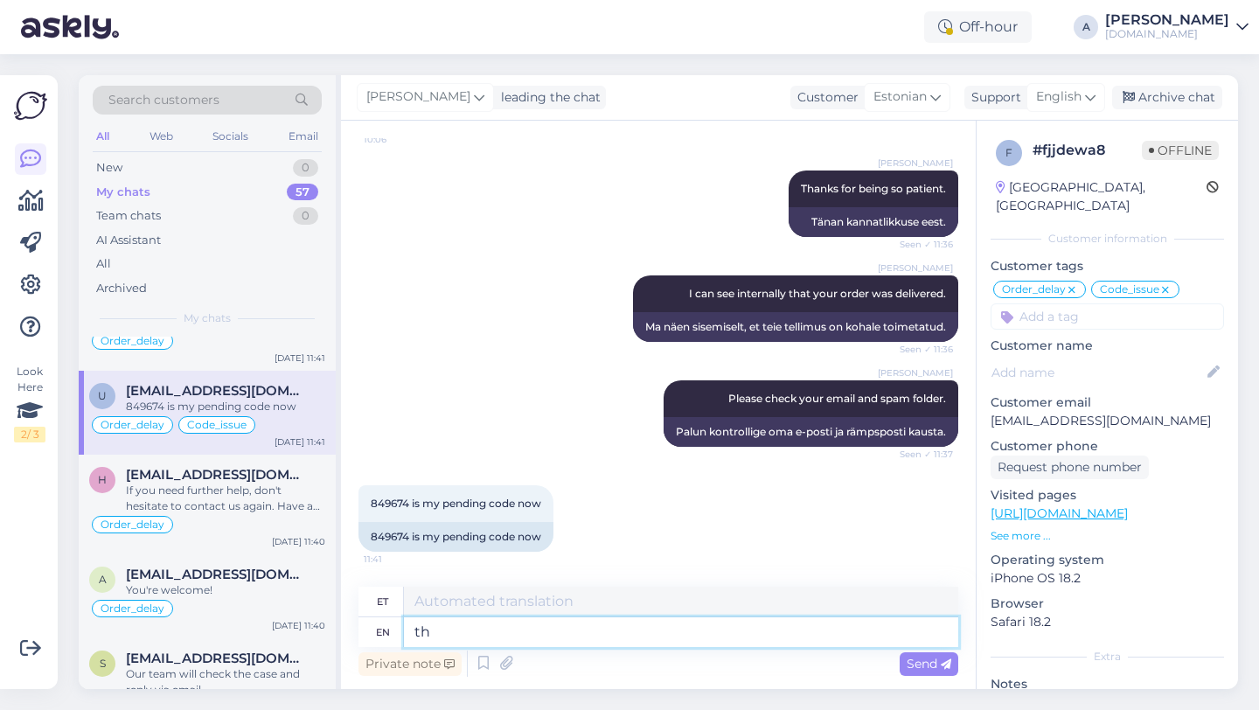
type textarea "kui"
type textarea "t"
type textarea "Thank"
type textarea "Tha"
type textarea "Thanks"
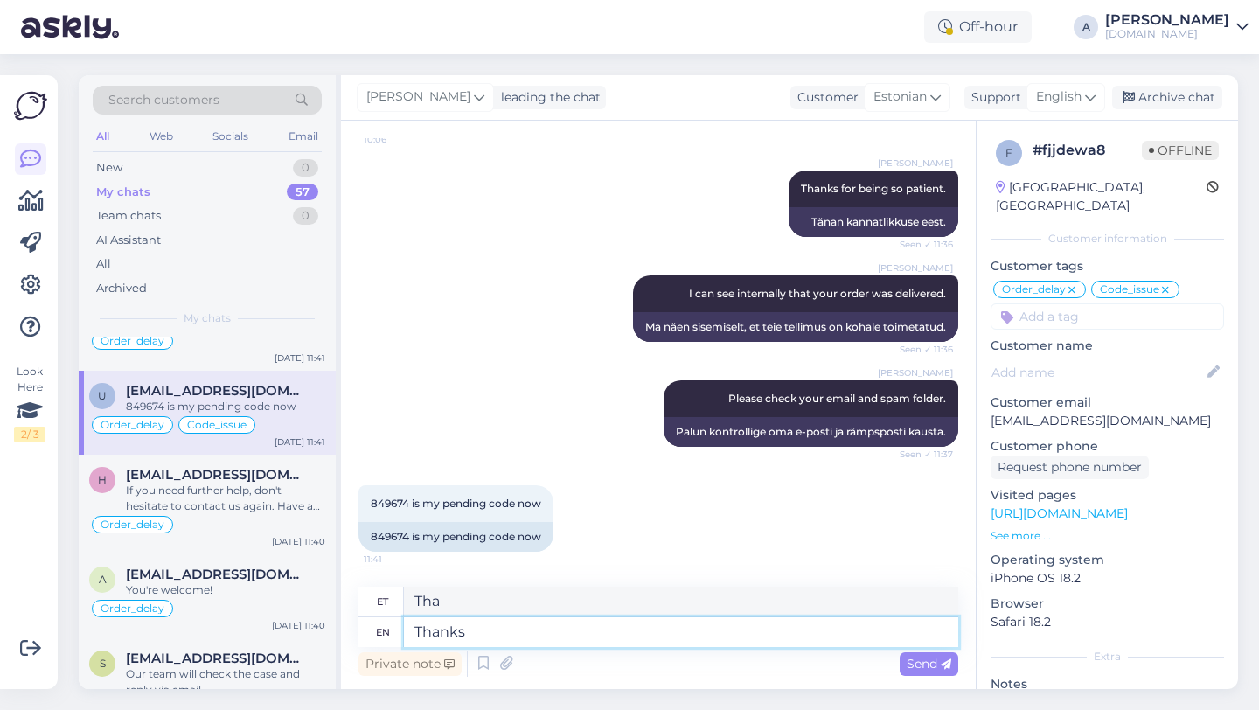
type textarea "Tänud"
type textarea "Thanks for"
type textarea "Tänan teid"
type textarea "Thanks for being"
type textarea "Tänan teid olemise eest"
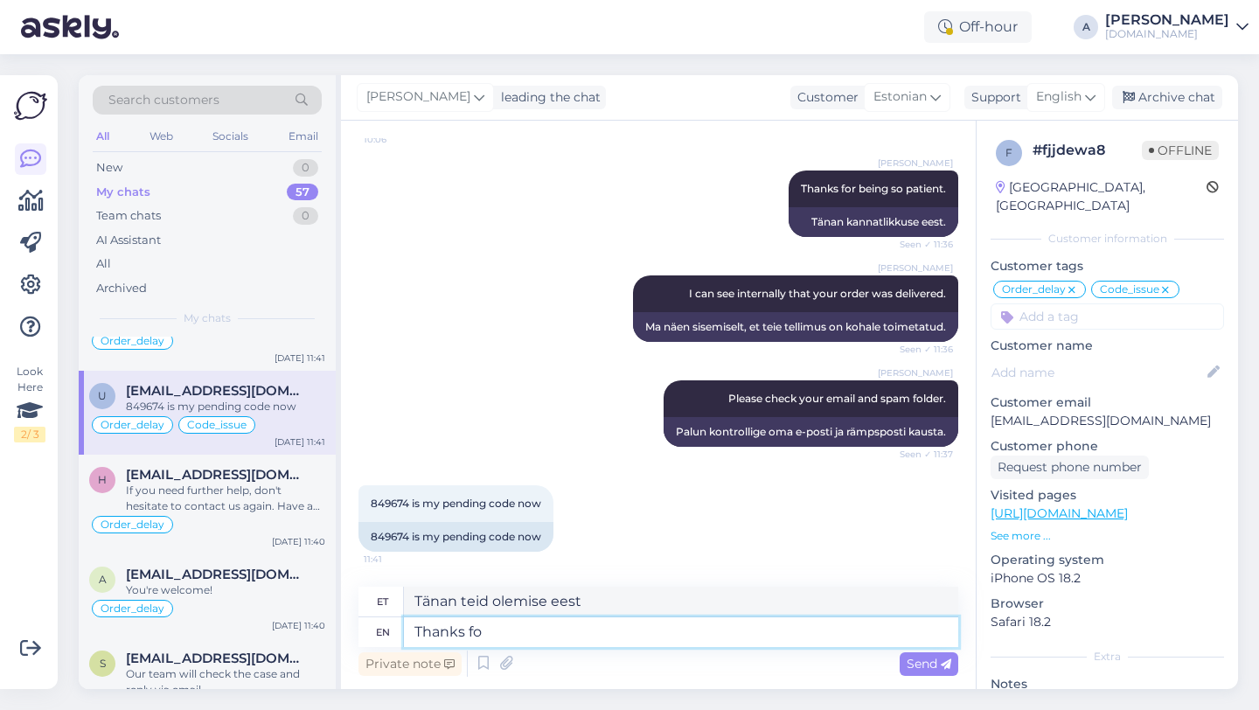
type textarea "Thanks f"
type textarea "Tänan teid"
type textarea "Th"
type textarea "Tänud"
type textarea "T"
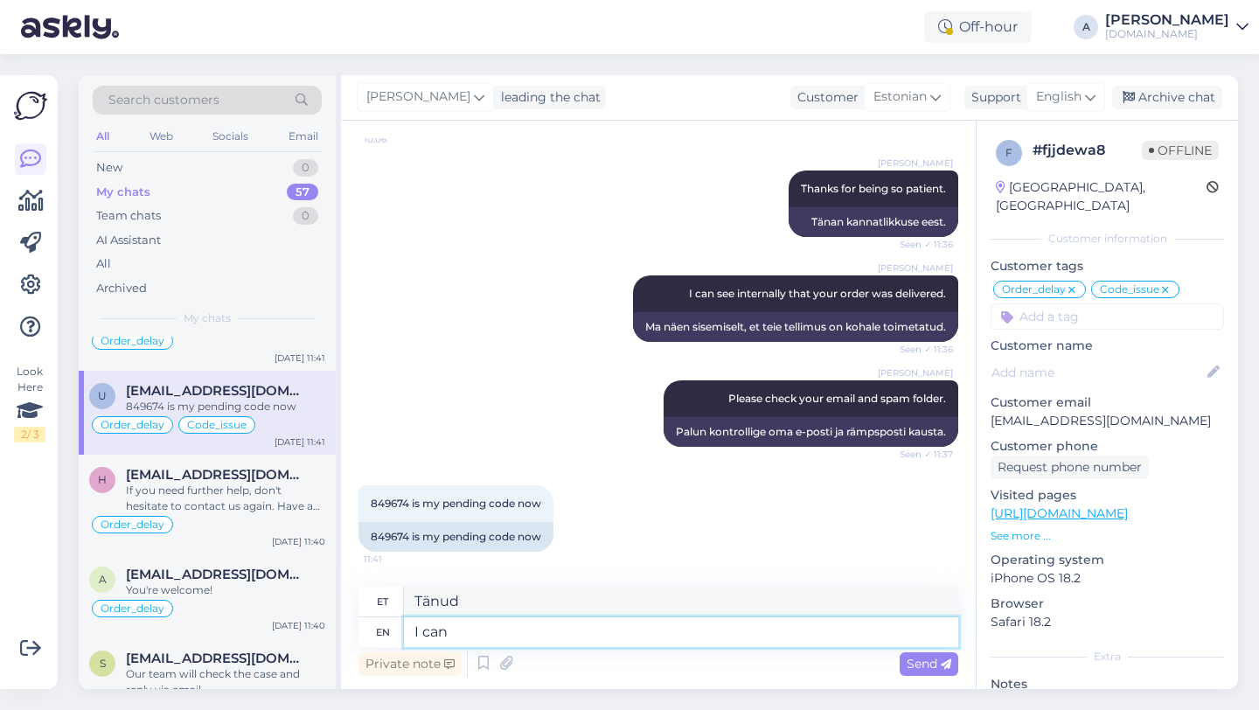
type textarea "I can s"
type textarea "[PERSON_NAME]"
type textarea "I can se"
type textarea "Ma saan"
type textarea "I can see i"
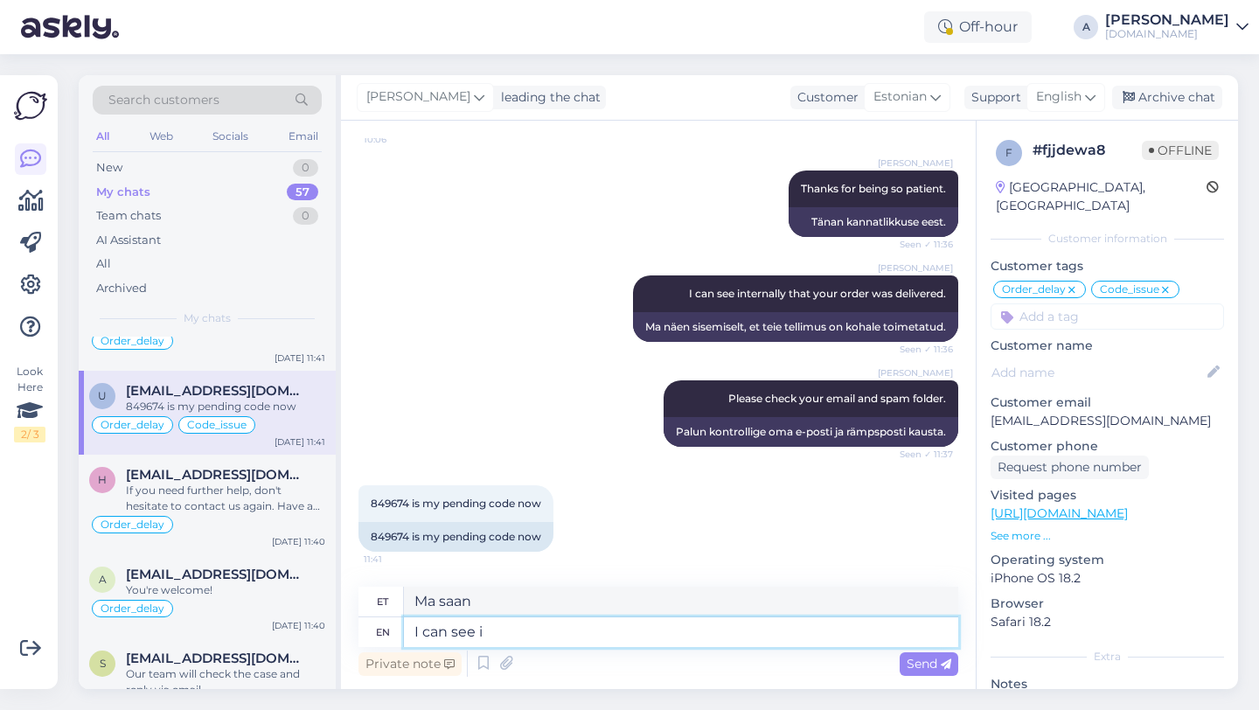
type textarea "Ma näen"
type textarea "I can see internallu"
type textarea "Ma näen sisemist"
type textarea "I can see internally th"
type textarea "Ma näen sisemiselt"
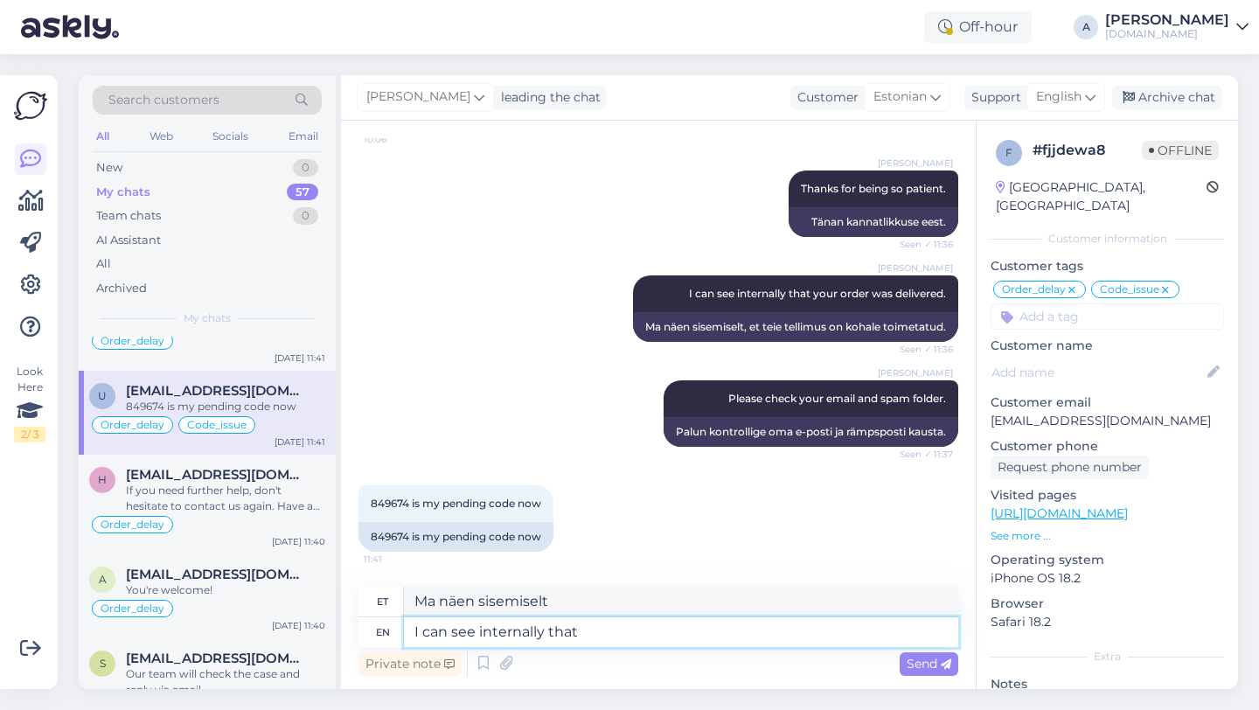
type textarea "I can see internally that"
type textarea "Ma näen seda sisemiselt"
paste textarea "849674"
type textarea "I can see internally that order 849674"
type textarea "Ma näen sisemiselt seda järjekorda"
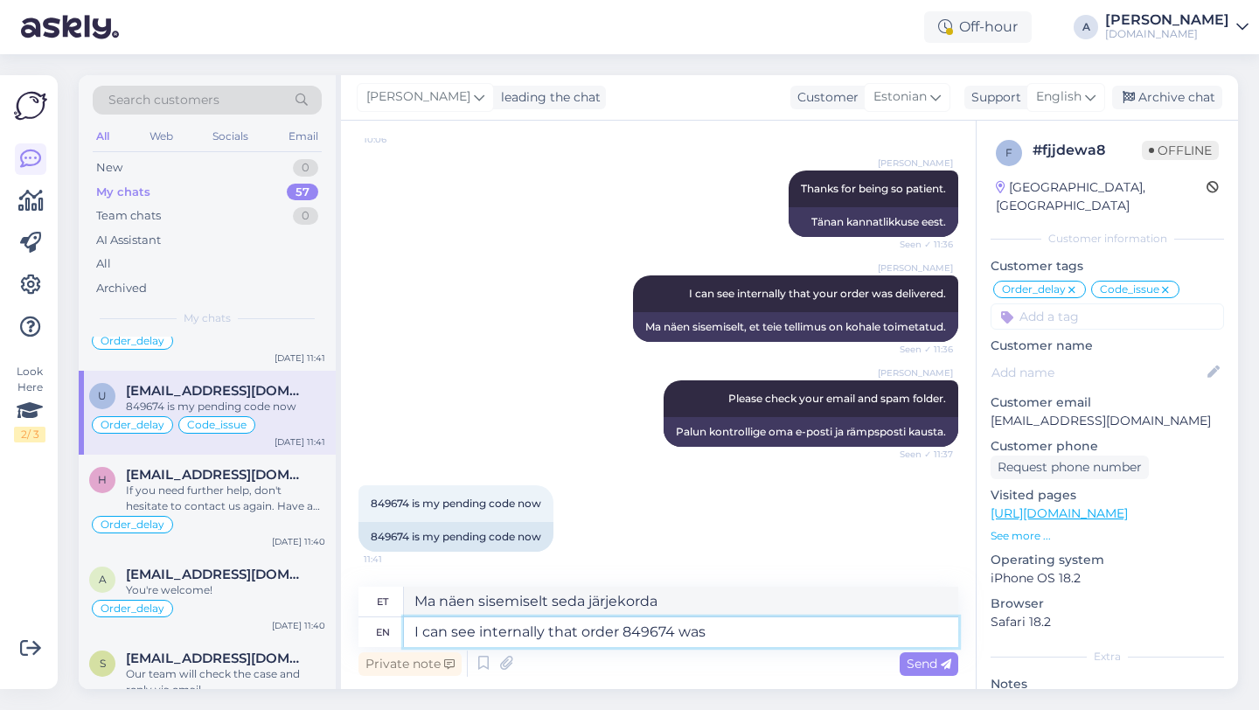
type textarea "I can see internally that order 849674 was"
type textarea "Ma näen sisemiselt, et tellimus 849674 oli"
type textarea "I can see internally that order 849674 was already co"
type textarea "Ma näen sisemiselt, et tellimus 849674 oli juba tehtud."
type textarea "I can see internally that order 849674 was already completed"
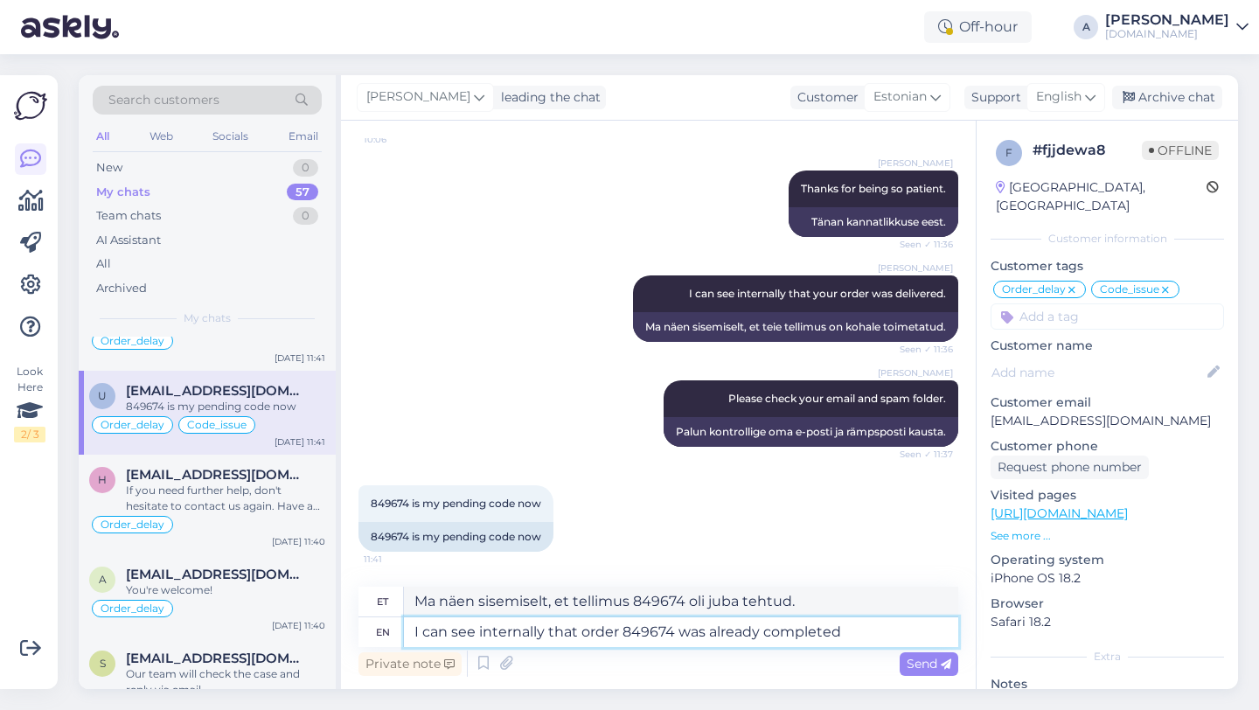
type textarea "Ma näen sisemiselt, et tellimus 849674 on juba täidetud"
type textarea "I can see internally that order 849674 was already completed :)"
type textarea "Ma näen sisemiselt, et tellimus 849674 on juba täidetud :)"
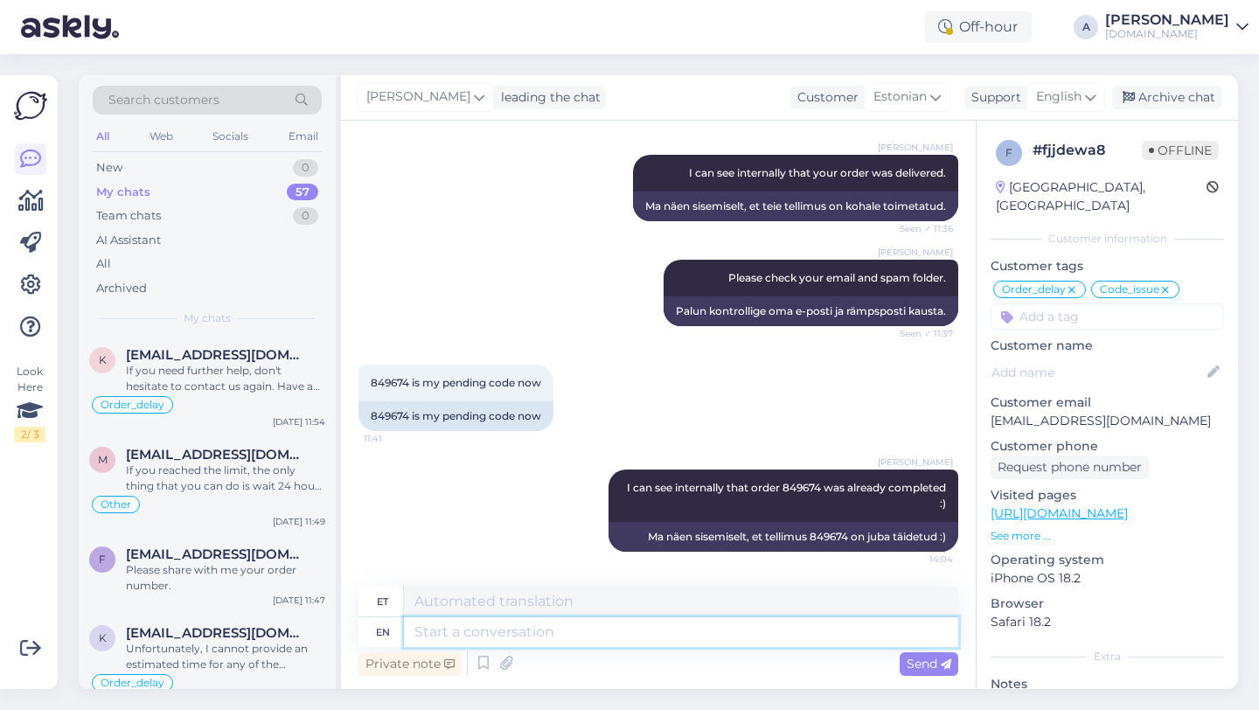
scroll to position [0, 0]
